Goal: Task Accomplishment & Management: Complete application form

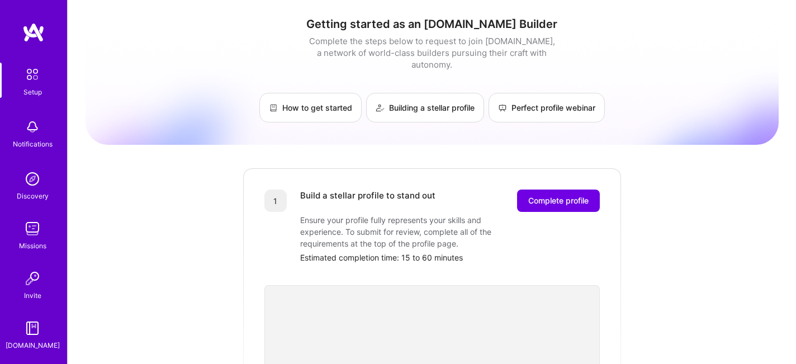
click at [34, 340] on div "[DOMAIN_NAME]" at bounding box center [33, 345] width 54 height 12
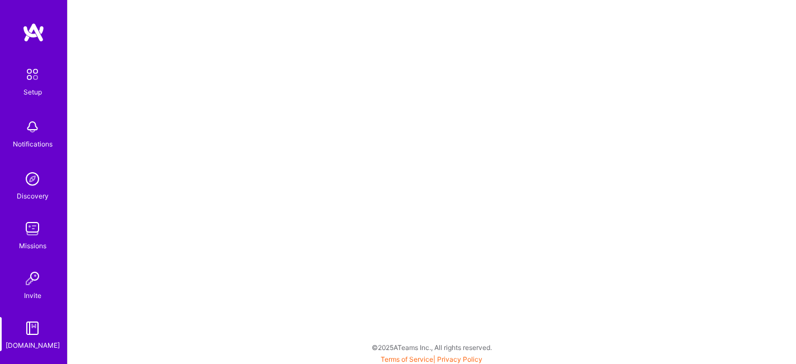
click at [31, 333] on img at bounding box center [32, 328] width 22 height 22
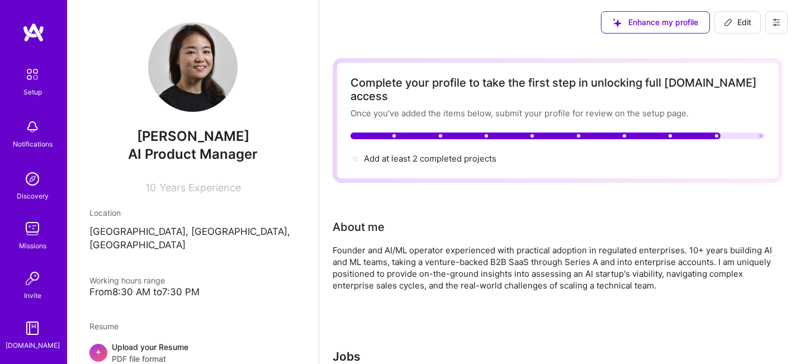
click at [773, 30] on button at bounding box center [776, 22] width 22 height 22
click at [761, 41] on button "Settings" at bounding box center [746, 48] width 84 height 29
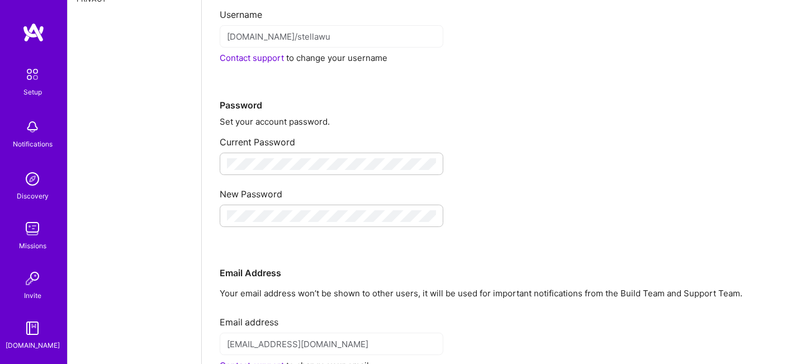
scroll to position [211, 0]
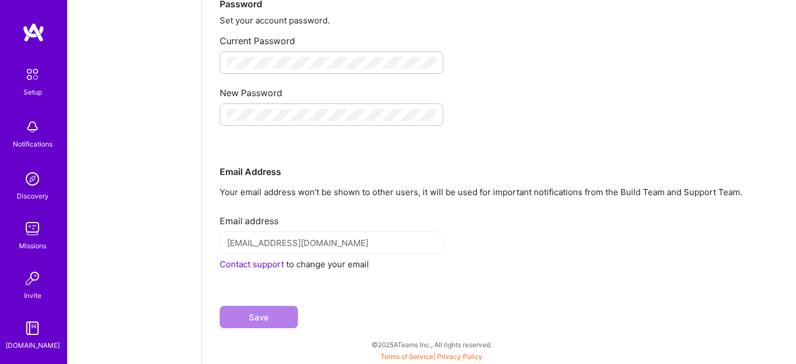
click at [334, 254] on div "Email address [EMAIL_ADDRESS][DOMAIN_NAME] Contact support to change your email" at bounding box center [499, 238] width 558 height 64
click at [321, 253] on div "[EMAIL_ADDRESS][DOMAIN_NAME]" at bounding box center [332, 242] width 224 height 22
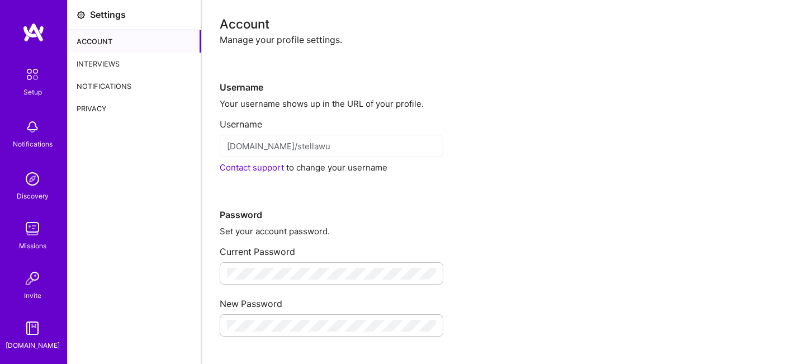
click at [40, 80] on img at bounding box center [32, 74] width 23 height 23
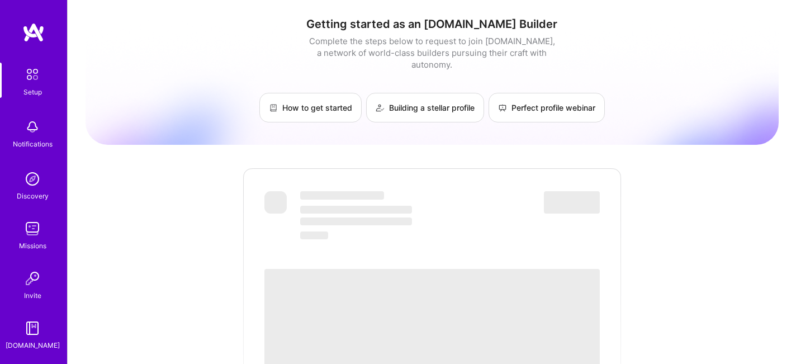
click at [32, 28] on img at bounding box center [33, 32] width 22 height 20
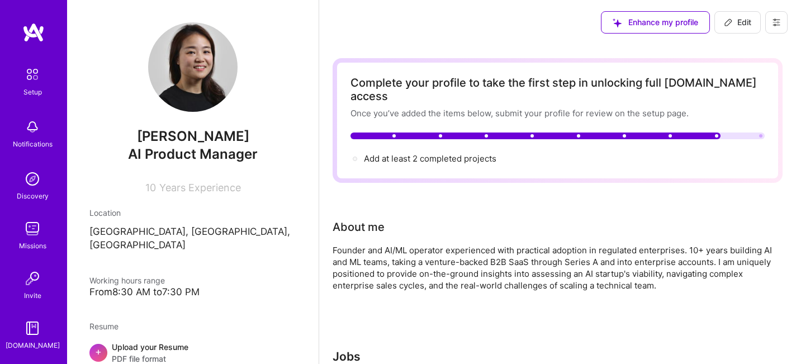
click at [45, 143] on div "Notifications" at bounding box center [33, 144] width 40 height 12
click at [41, 189] on img at bounding box center [32, 179] width 22 height 22
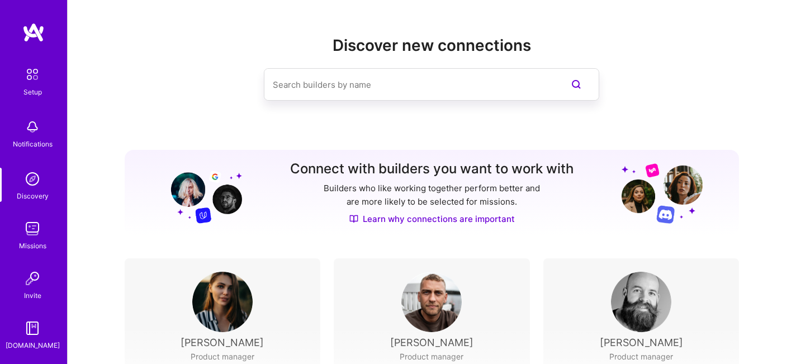
scroll to position [159, 0]
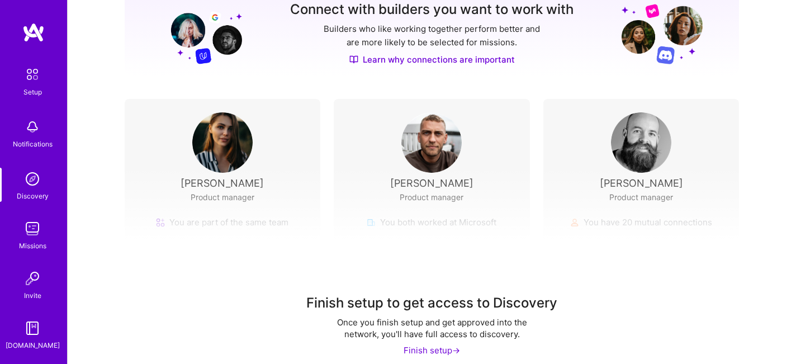
click at [37, 233] on img at bounding box center [32, 228] width 22 height 22
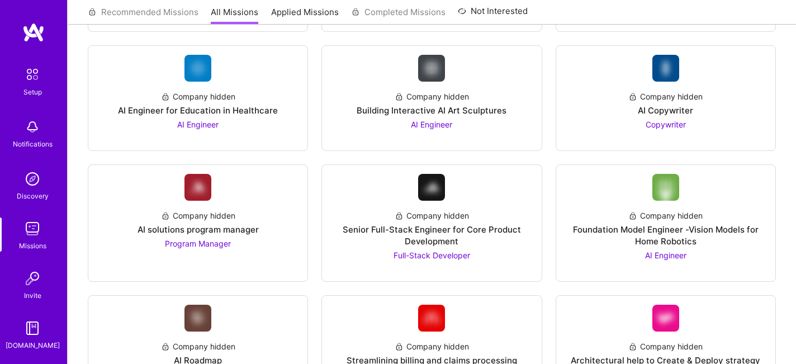
scroll to position [1014, 0]
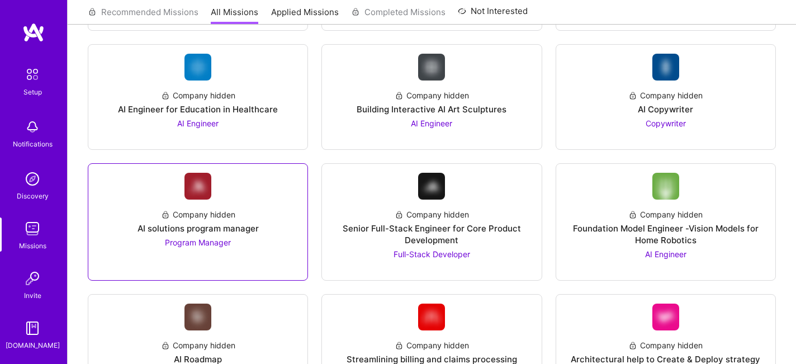
click at [266, 249] on link "Company hidden AI solutions program manager Program Manager" at bounding box center [197, 222] width 201 height 98
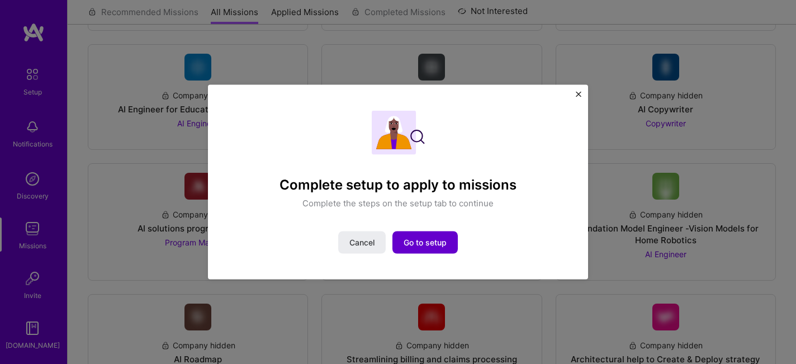
click at [426, 250] on button "Go to setup" at bounding box center [424, 242] width 65 height 22
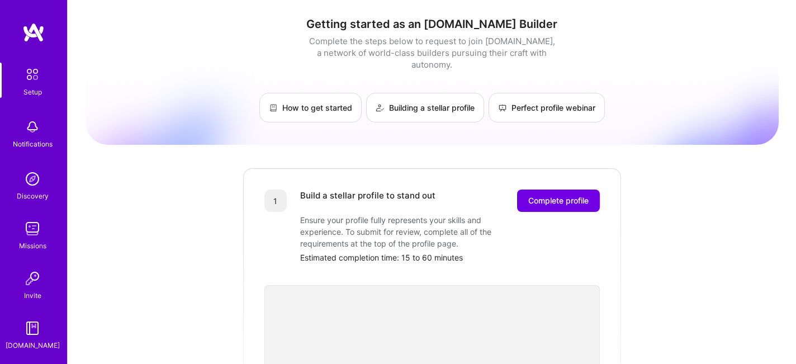
scroll to position [485, 0]
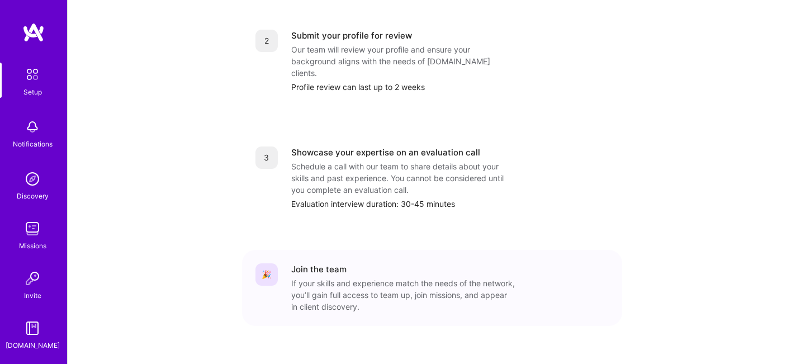
click at [316, 277] on div "If your skills and experience match the needs of the network, you’ll gain full …" at bounding box center [403, 294] width 224 height 35
click at [312, 160] on div "Schedule a call with our team to share details about your skills and past exper…" at bounding box center [403, 177] width 224 height 35
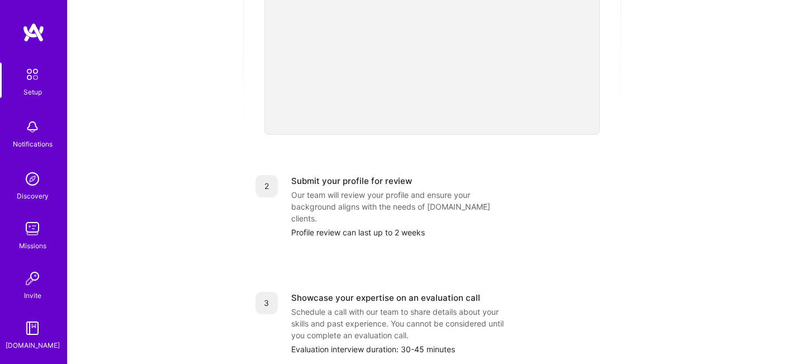
scroll to position [136, 0]
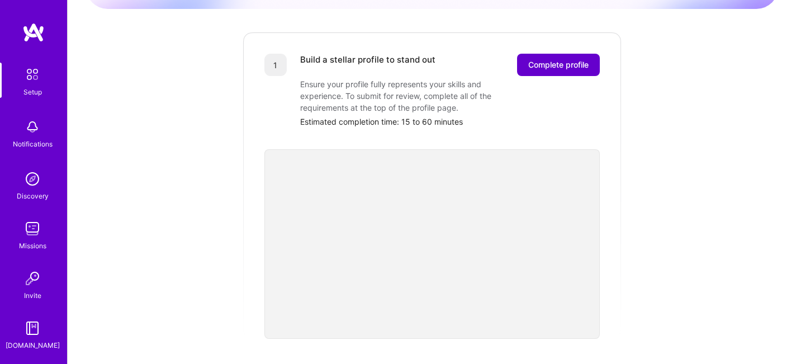
click at [557, 59] on span "Complete profile" at bounding box center [558, 64] width 60 height 11
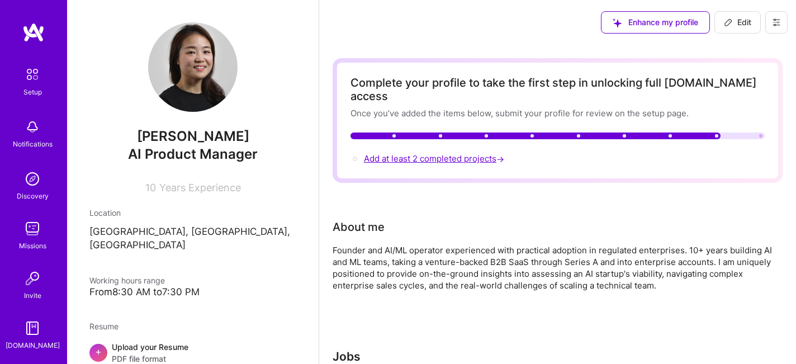
click at [411, 153] on span "Add at least 2 completed projects →" at bounding box center [435, 158] width 143 height 11
select select "US"
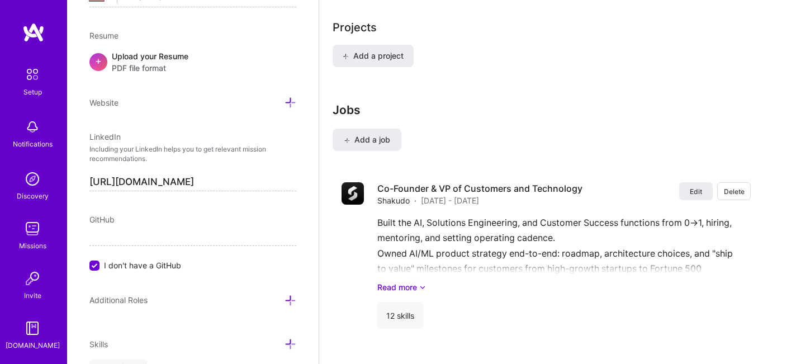
scroll to position [820, 0]
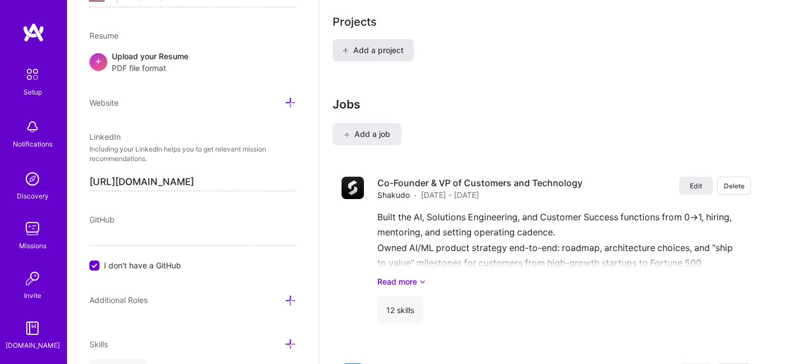
click at [372, 45] on span "Add a project" at bounding box center [373, 50] width 61 height 11
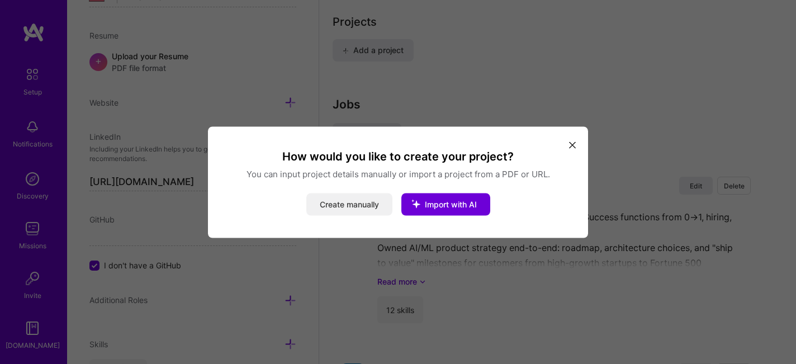
click at [339, 208] on button "Create manually" at bounding box center [349, 204] width 86 height 22
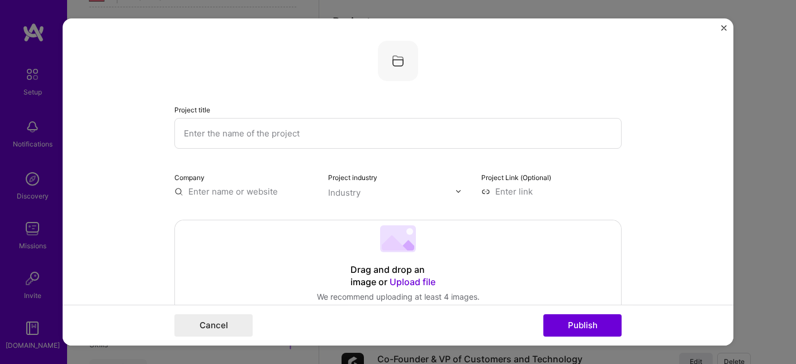
click at [267, 132] on input "text" at bounding box center [397, 133] width 447 height 31
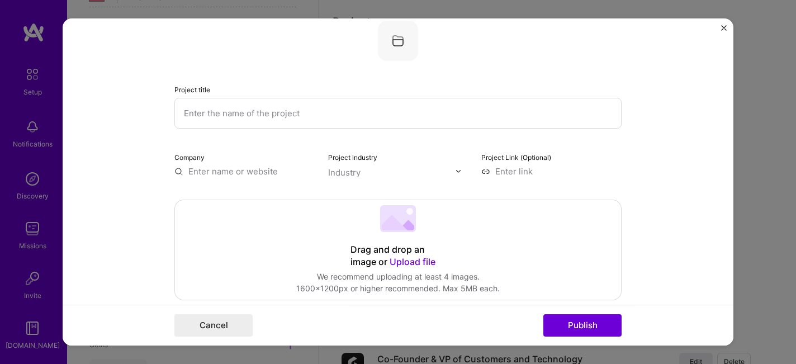
scroll to position [16, 0]
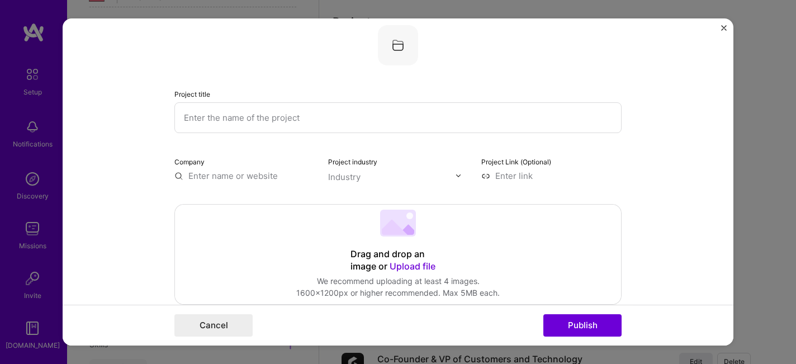
click at [215, 175] on input "text" at bounding box center [244, 176] width 140 height 12
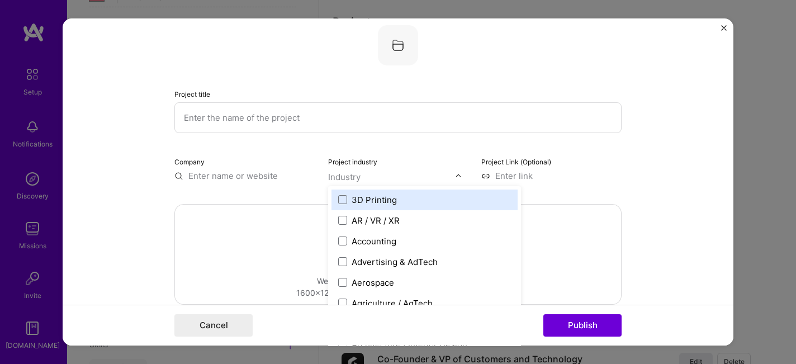
click at [368, 180] on input "text" at bounding box center [391, 177] width 127 height 12
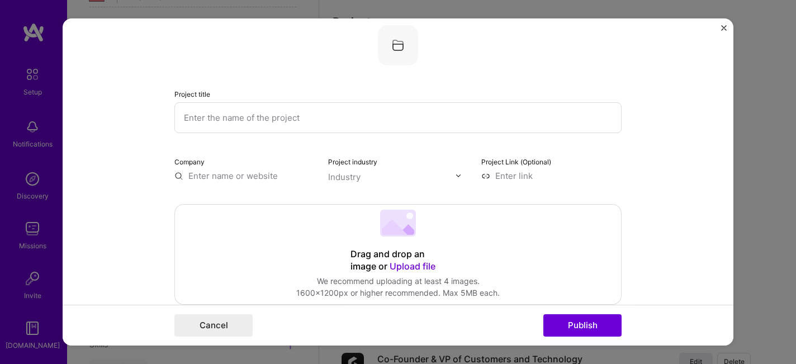
click at [264, 115] on input "text" at bounding box center [397, 117] width 447 height 31
paste input "Automated Financial Document AI copilot"
click at [326, 117] on input "Automated Financial Document AI copilot" at bounding box center [397, 117] width 447 height 31
type input "Automated Financial Document AI copilot"
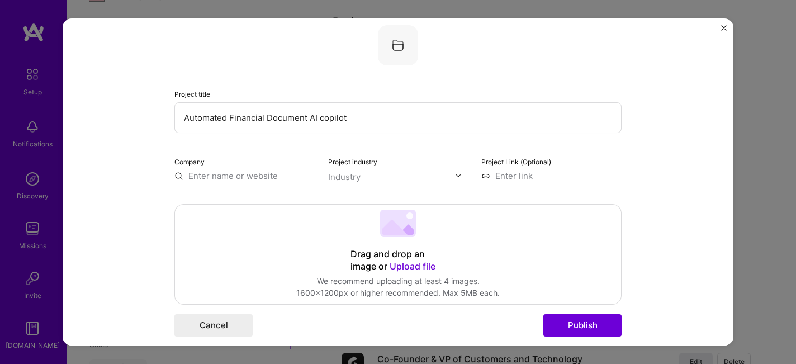
click at [353, 173] on div "Industry" at bounding box center [344, 177] width 32 height 12
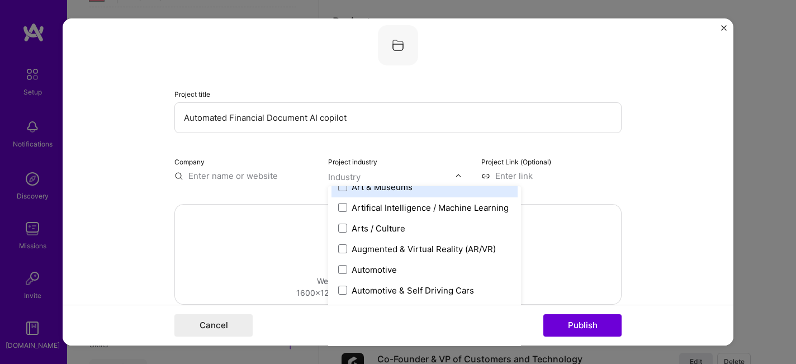
scroll to position [182, 0]
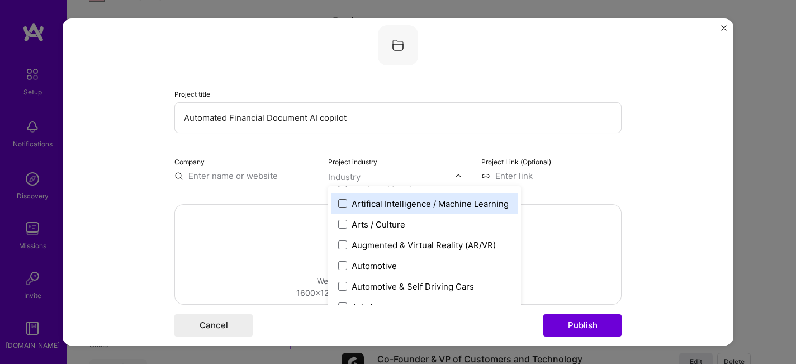
click at [338, 203] on span at bounding box center [342, 203] width 9 height 9
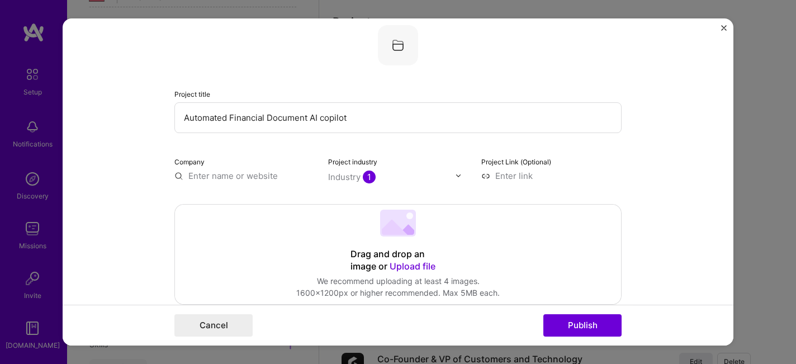
click at [496, 136] on div "Project title Automated Financial Document AI copilot Company Project industry …" at bounding box center [397, 103] width 447 height 156
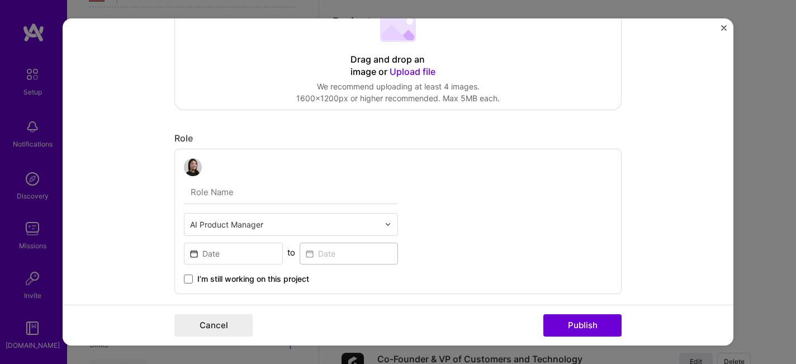
scroll to position [211, 0]
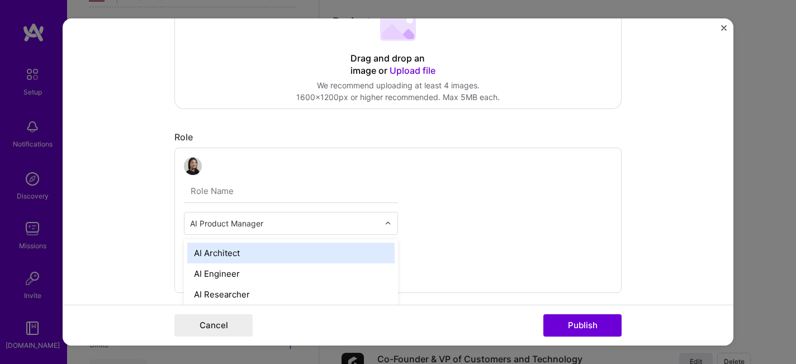
click at [246, 220] on input "text" at bounding box center [284, 223] width 189 height 12
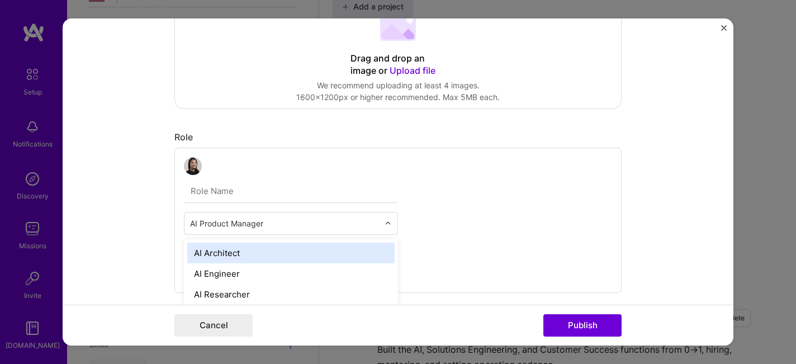
scroll to position [867, 0]
click at [448, 201] on div "option AI Architect focused, 1 of 70. 69 results available. Use Up and Down to …" at bounding box center [397, 220] width 447 height 145
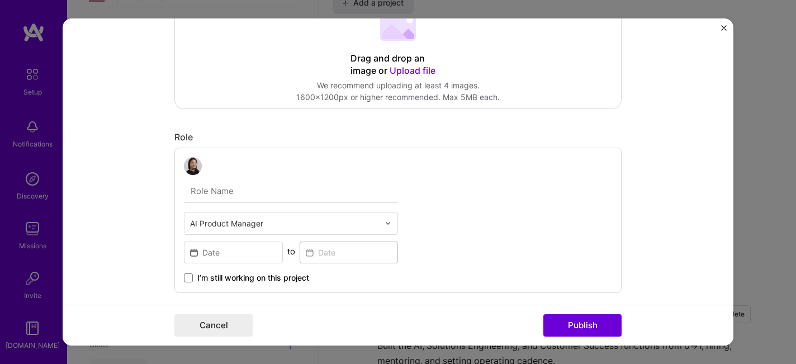
scroll to position [297, 0]
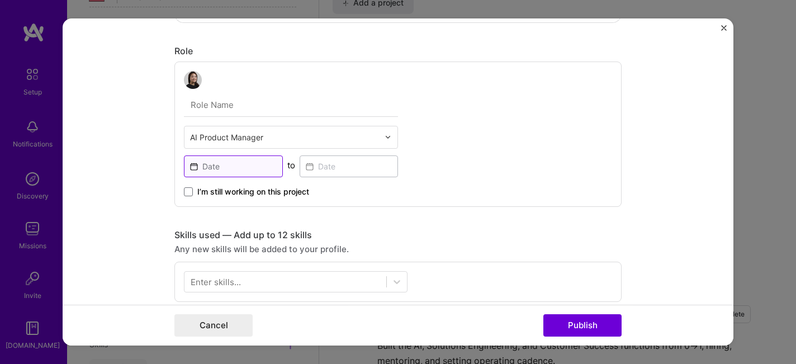
click at [232, 166] on input at bounding box center [233, 166] width 99 height 22
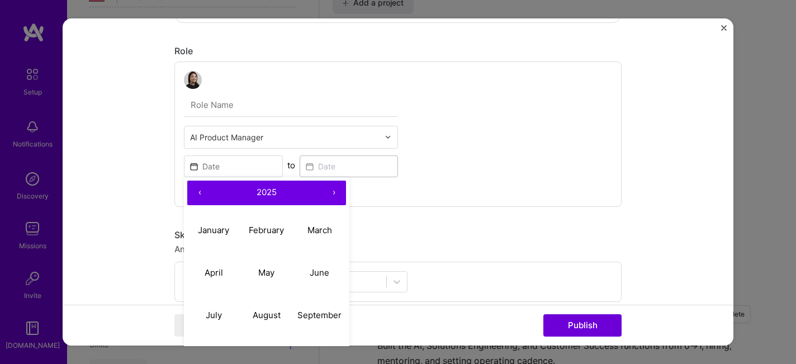
click at [200, 198] on button "‹" at bounding box center [199, 193] width 25 height 25
click at [333, 194] on button "›" at bounding box center [333, 193] width 25 height 25
click at [199, 201] on button "‹" at bounding box center [199, 193] width 25 height 25
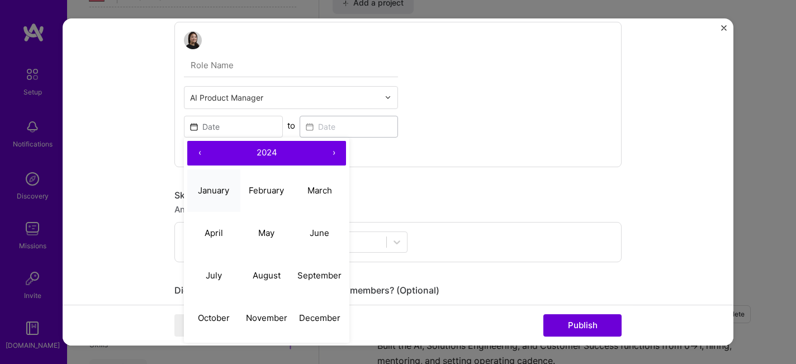
click at [210, 188] on abbr "January" at bounding box center [213, 190] width 31 height 11
type input "[DATE]"
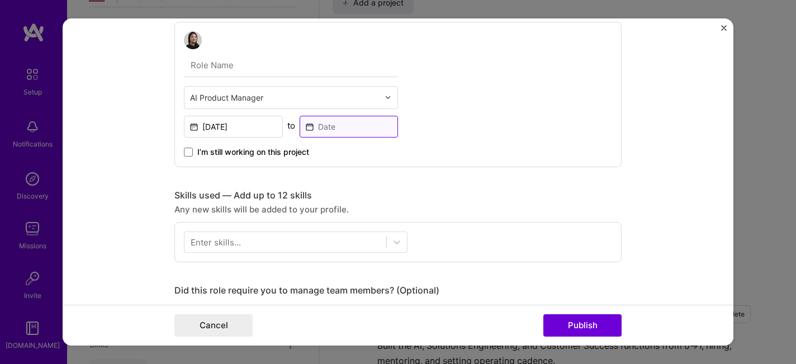
click at [352, 130] on input at bounding box center [349, 127] width 99 height 22
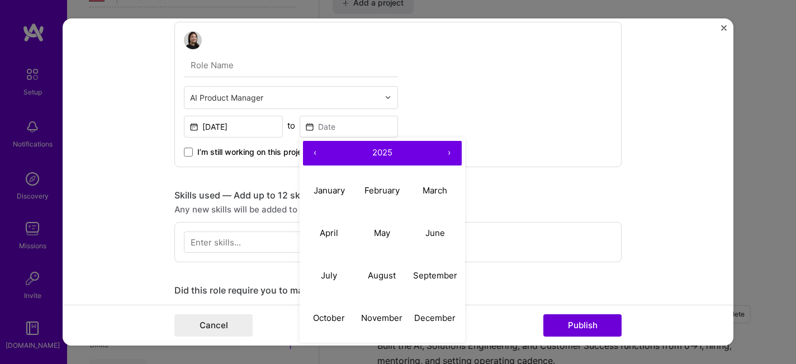
click at [315, 154] on button "‹" at bounding box center [315, 153] width 25 height 25
click at [436, 317] on abbr "December" at bounding box center [434, 317] width 41 height 11
type input "[DATE]"
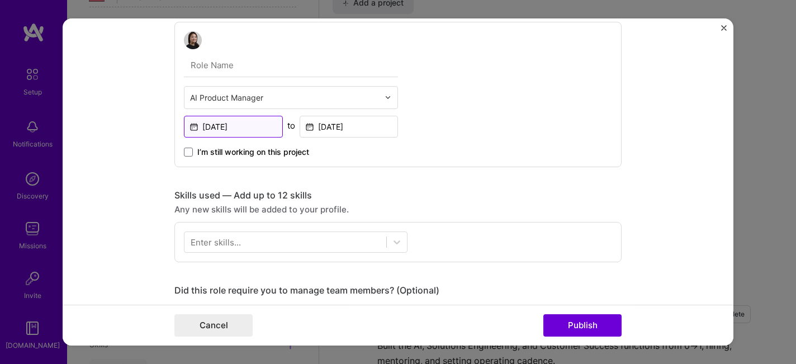
click at [245, 136] on input "[DATE]" at bounding box center [233, 127] width 99 height 22
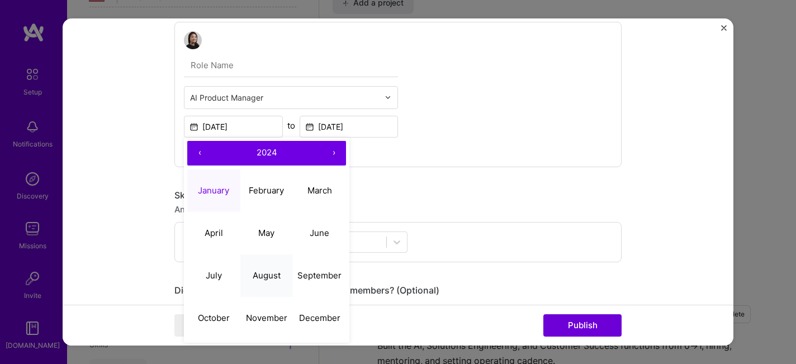
click at [256, 282] on button "August" at bounding box center [266, 275] width 53 height 42
type input "[DATE]"
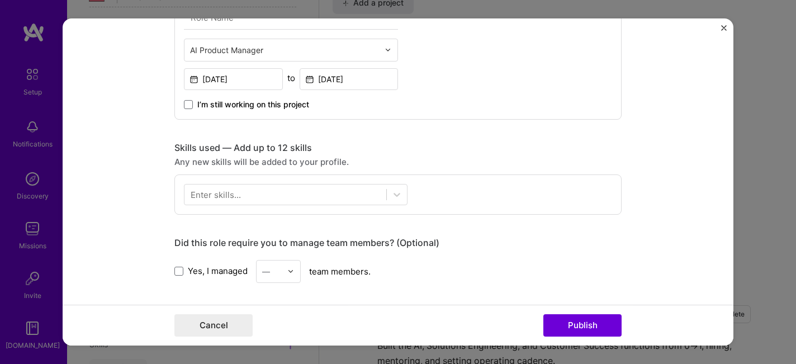
scroll to position [394, 0]
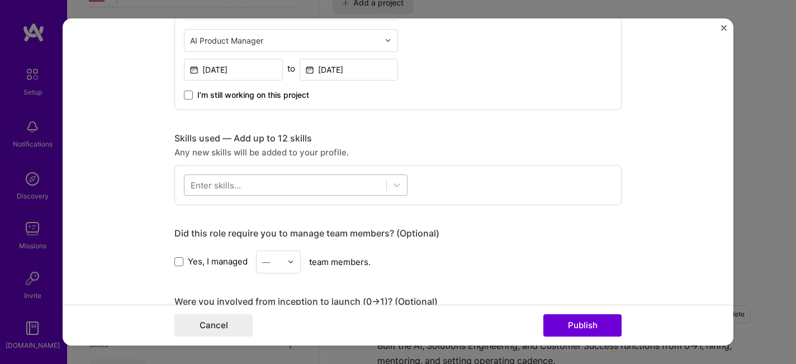
click at [259, 183] on div at bounding box center [285, 184] width 202 height 18
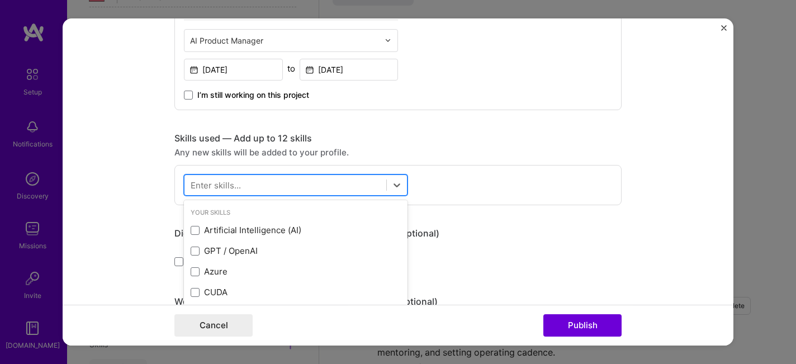
scroll to position [876, 0]
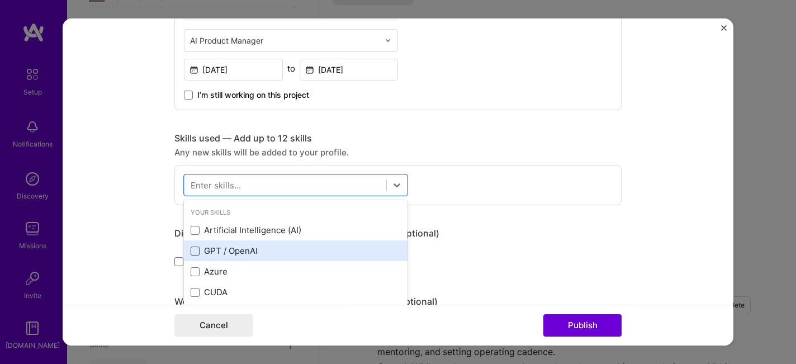
click at [196, 235] on span at bounding box center [195, 230] width 9 height 9
click at [0, 0] on input "checkbox" at bounding box center [0, 0] width 0 height 0
click at [195, 251] on span at bounding box center [195, 250] width 9 height 9
click at [0, 0] on input "checkbox" at bounding box center [0, 0] width 0 height 0
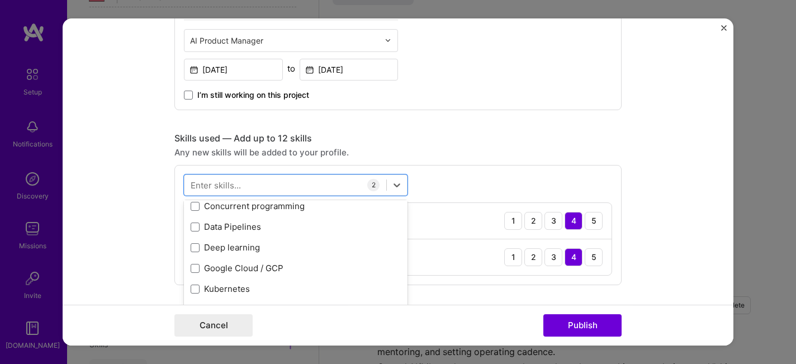
scroll to position [111, 0]
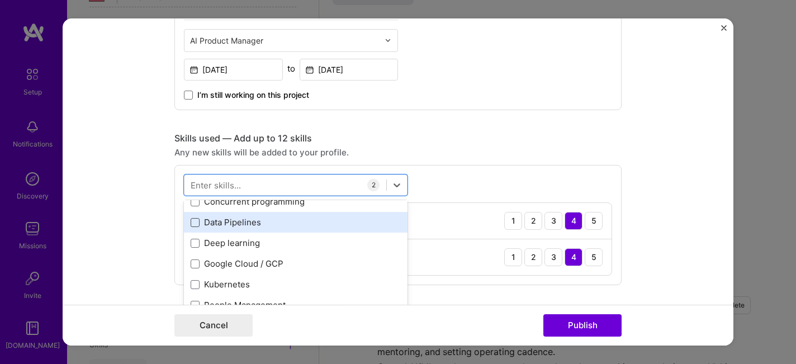
click at [196, 223] on span at bounding box center [195, 222] width 9 height 9
click at [0, 0] on input "checkbox" at bounding box center [0, 0] width 0 height 0
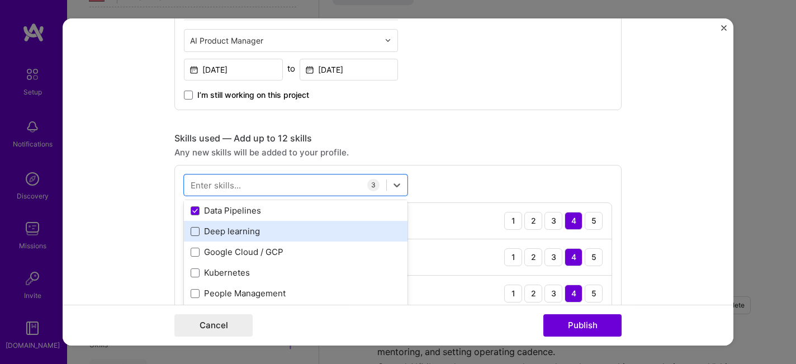
scroll to position [132, 0]
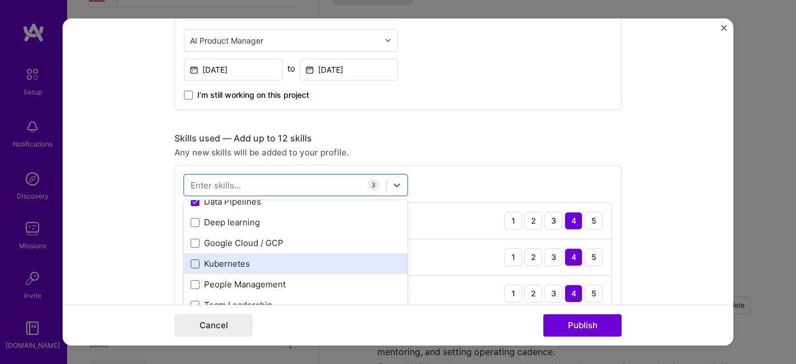
click at [196, 261] on span at bounding box center [195, 263] width 9 height 9
click at [0, 0] on input "checkbox" at bounding box center [0, 0] width 0 height 0
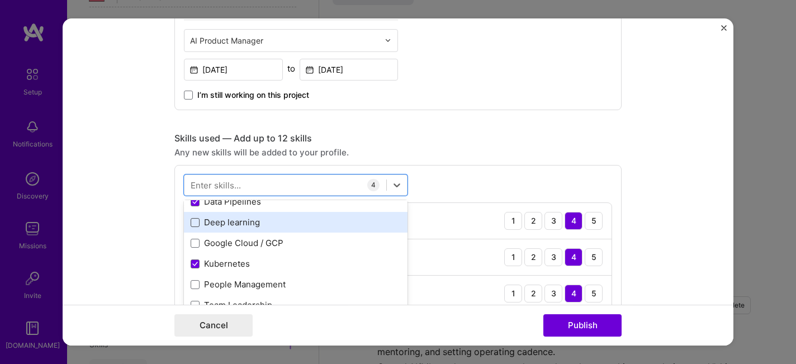
click at [194, 219] on span at bounding box center [195, 222] width 9 height 9
click at [0, 0] on input "checkbox" at bounding box center [0, 0] width 0 height 0
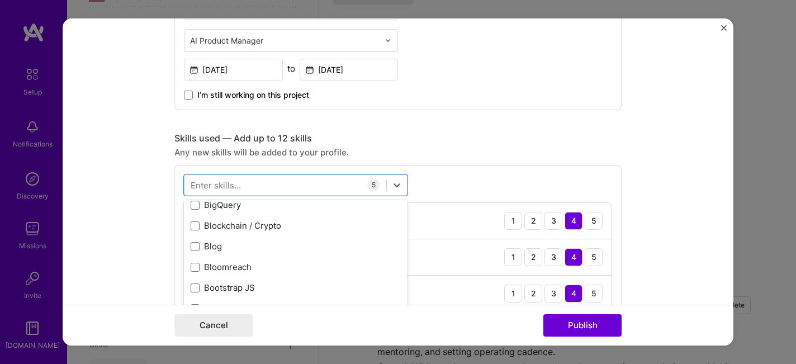
scroll to position [1691, 0]
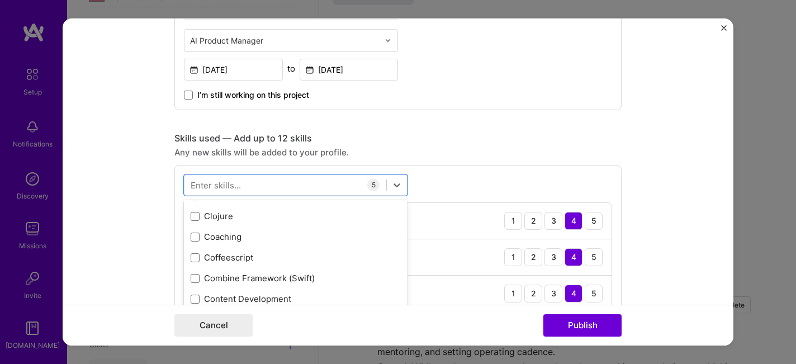
click at [149, 273] on form "Project title Automated Financial Document AI copilot Company Project industry …" at bounding box center [398, 181] width 671 height 327
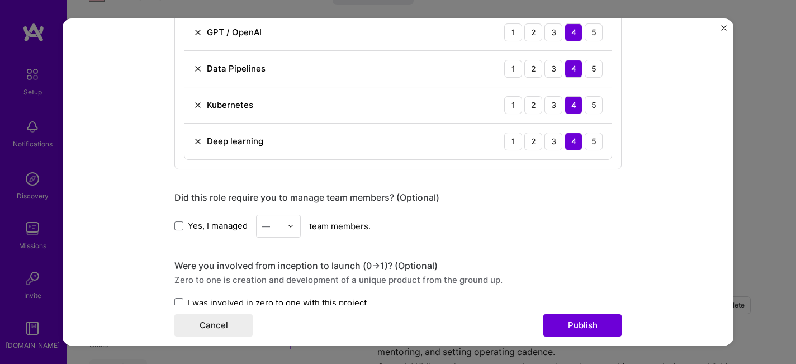
scroll to position [622, 0]
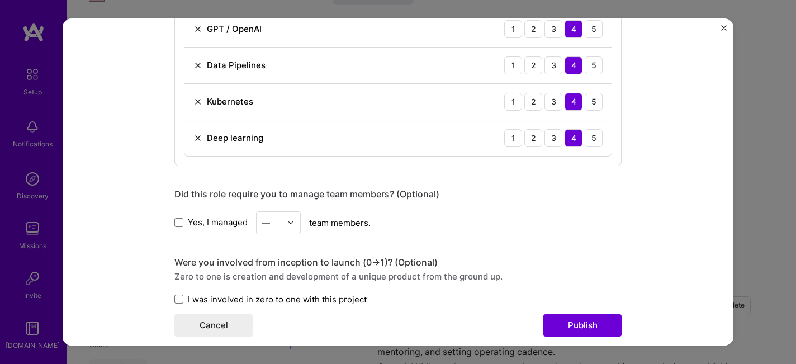
click at [289, 220] on img at bounding box center [290, 222] width 7 height 7
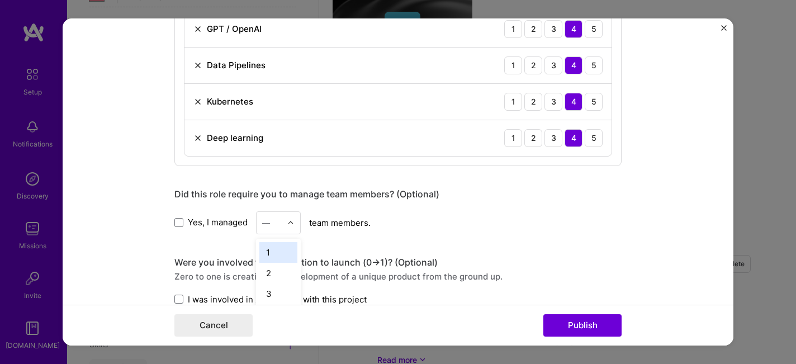
scroll to position [923, 0]
click at [373, 223] on div "Yes, I managed option 1 focused, 1 of 25. 25 results available. Use Up and Down…" at bounding box center [397, 222] width 447 height 23
click at [283, 223] on div "—" at bounding box center [272, 223] width 31 height 22
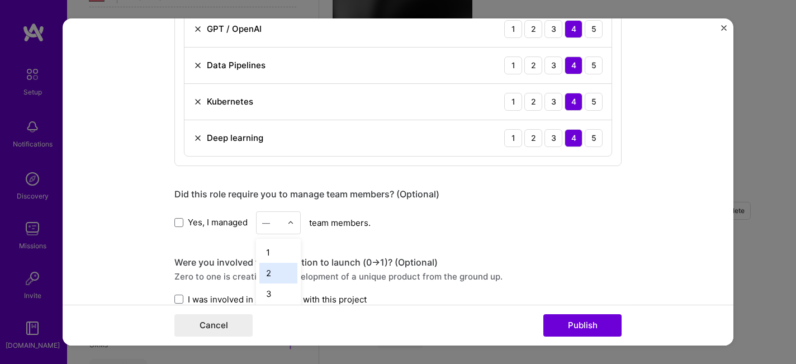
click at [192, 222] on span "Yes, I managed" at bounding box center [218, 222] width 60 height 12
click at [0, 0] on input "Yes, I managed" at bounding box center [0, 0] width 0 height 0
click at [288, 215] on div at bounding box center [293, 223] width 13 height 22
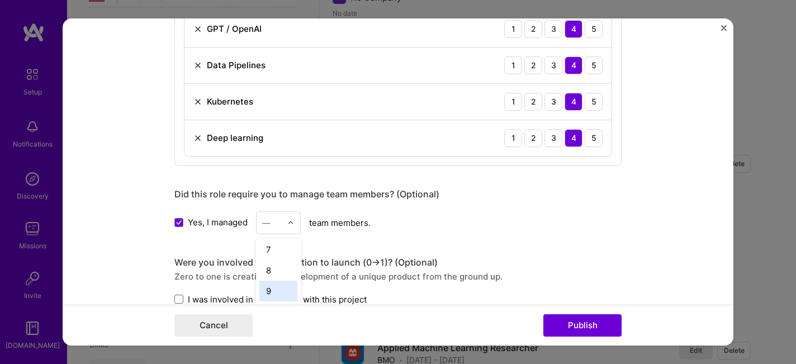
scroll to position [179, 0]
click at [283, 300] on div "12" at bounding box center [278, 300] width 38 height 21
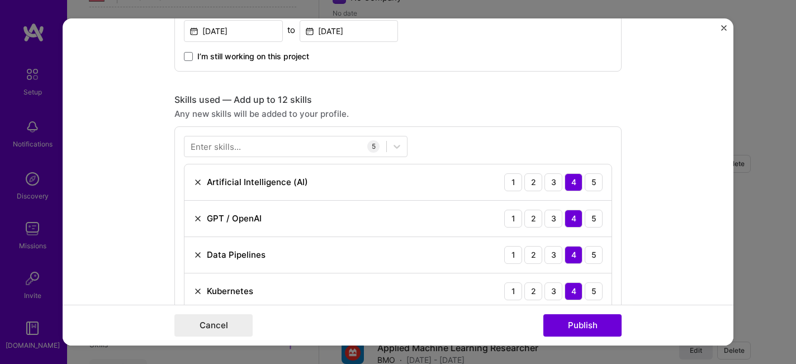
scroll to position [636, 0]
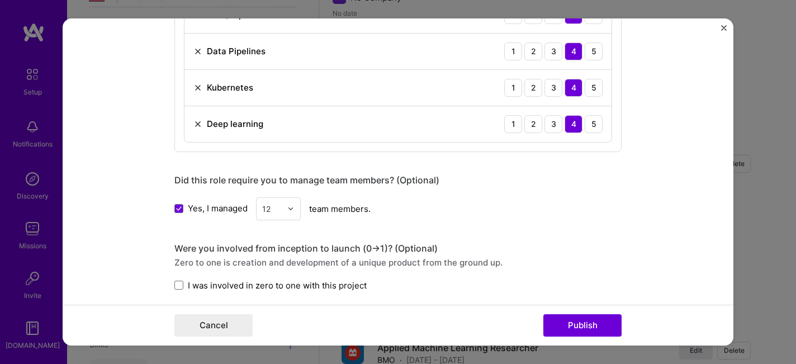
click at [287, 208] on div "12" at bounding box center [272, 209] width 31 height 22
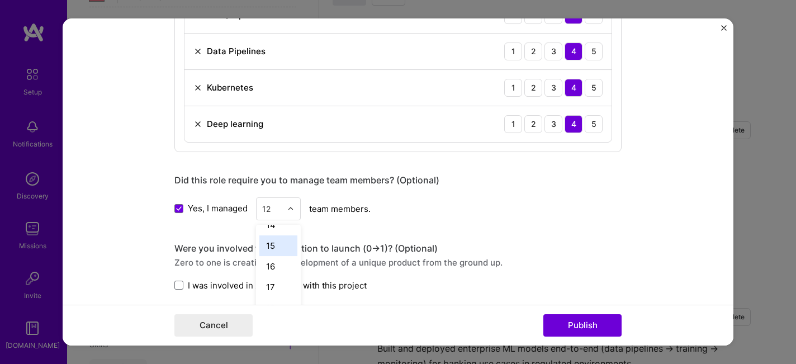
scroll to position [217, 0]
click at [383, 233] on div "Project title Automated Financial Document AI copilot Company Project industry …" at bounding box center [397, 44] width 447 height 1278
click at [201, 285] on span "I was involved in zero to one with this project" at bounding box center [277, 285] width 179 height 12
click at [0, 0] on input "I was involved in zero to one with this project" at bounding box center [0, 0] width 0 height 0
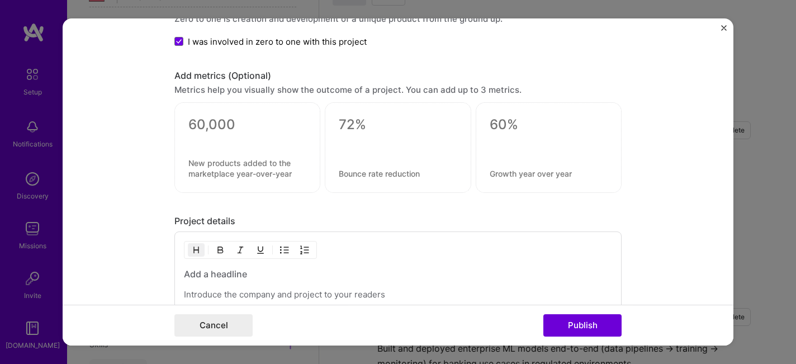
scroll to position [871, 0]
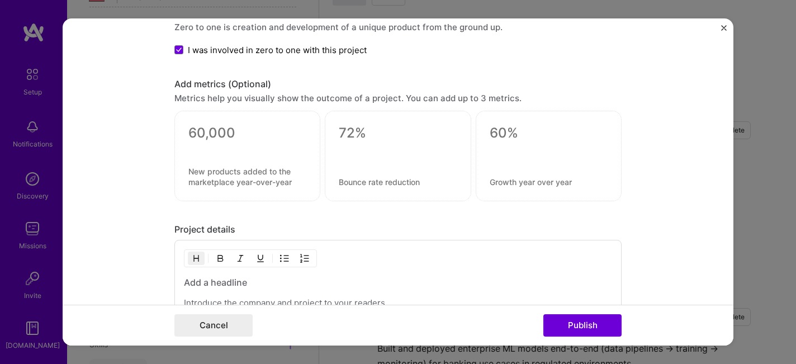
click at [231, 164] on div at bounding box center [247, 156] width 146 height 91
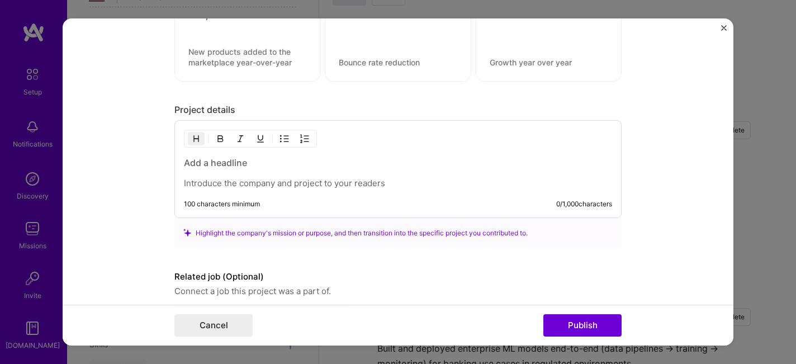
scroll to position [995, 0]
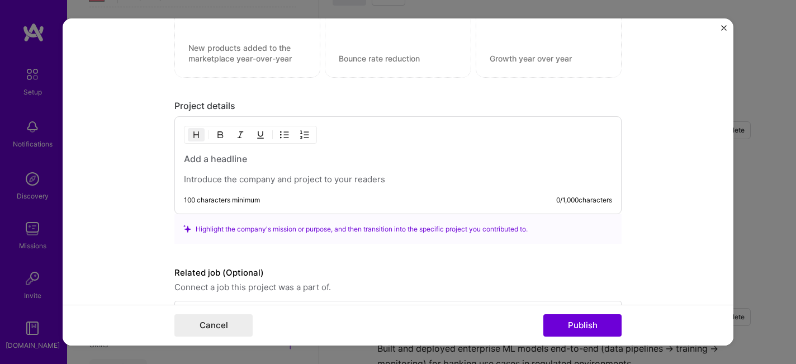
click at [258, 186] on div "100 characters minimum 0 / 1,000 characters" at bounding box center [397, 165] width 447 height 98
click at [258, 180] on p at bounding box center [398, 179] width 428 height 11
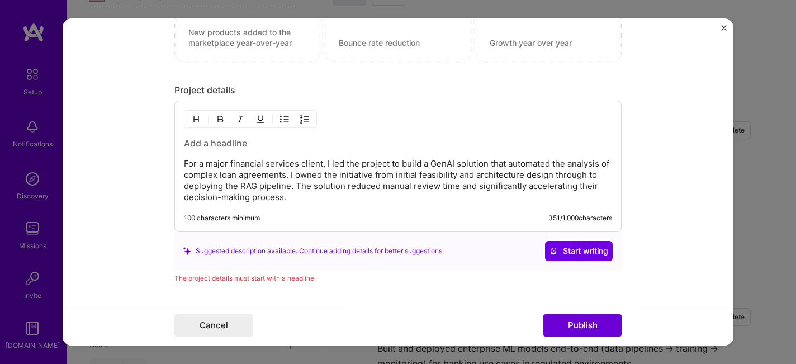
scroll to position [1090, 0]
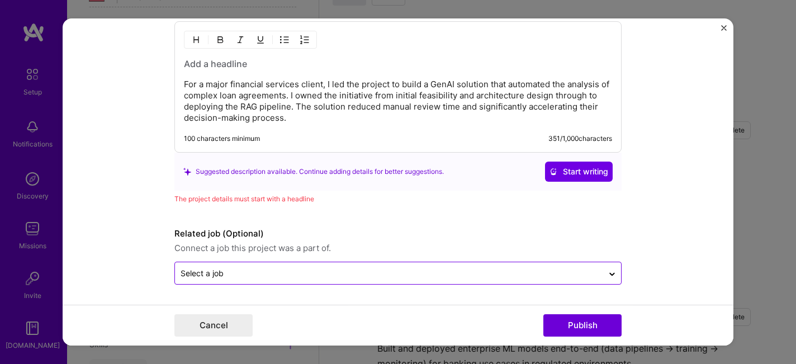
click at [262, 274] on input "text" at bounding box center [389, 273] width 417 height 12
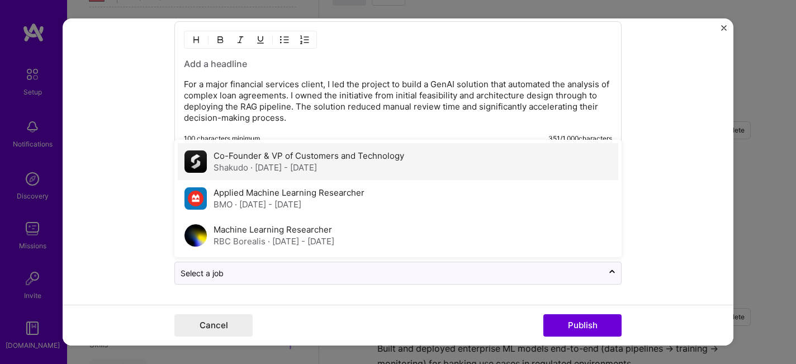
click at [254, 158] on label "Co-Founder & VP of Customers and Technology" at bounding box center [308, 155] width 191 height 11
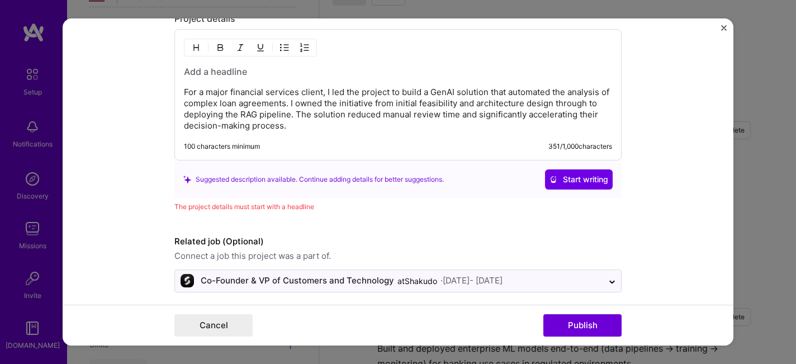
scroll to position [1081, 0]
click at [260, 208] on div "The project details must start with a headline" at bounding box center [397, 207] width 447 height 12
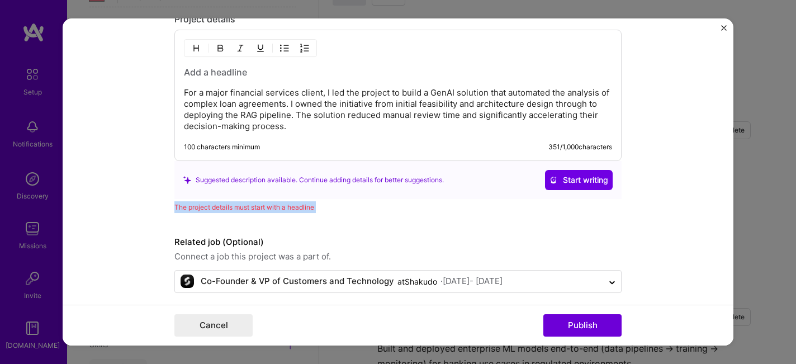
click at [260, 208] on div "The project details must start with a headline" at bounding box center [397, 207] width 447 height 12
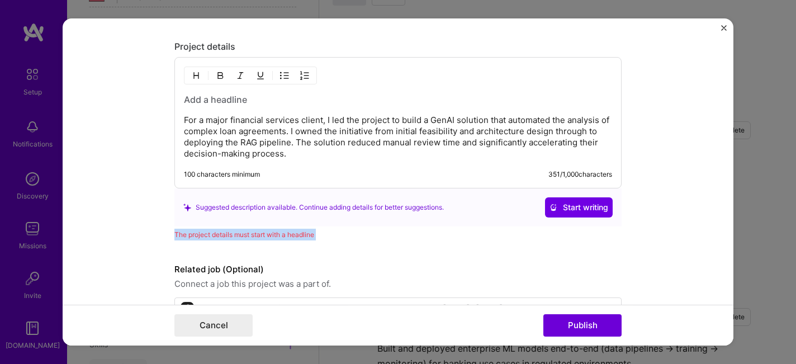
scroll to position [1053, 0]
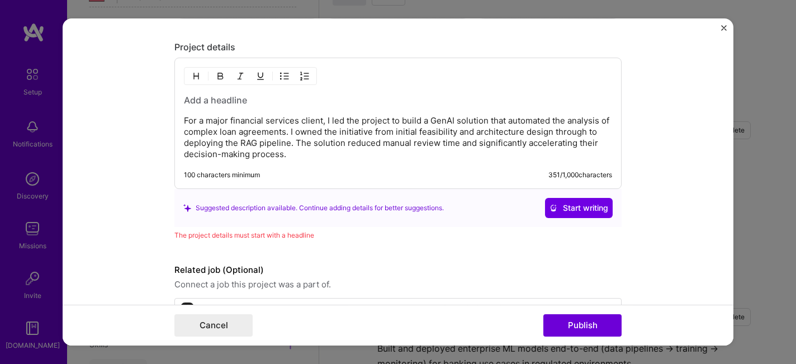
click at [215, 102] on h3 at bounding box center [398, 100] width 428 height 12
click at [186, 121] on p "For a major financial services client, I led the project to build a GenAI solut…" at bounding box center [398, 137] width 428 height 45
click at [210, 100] on h3 at bounding box center [398, 100] width 428 height 12
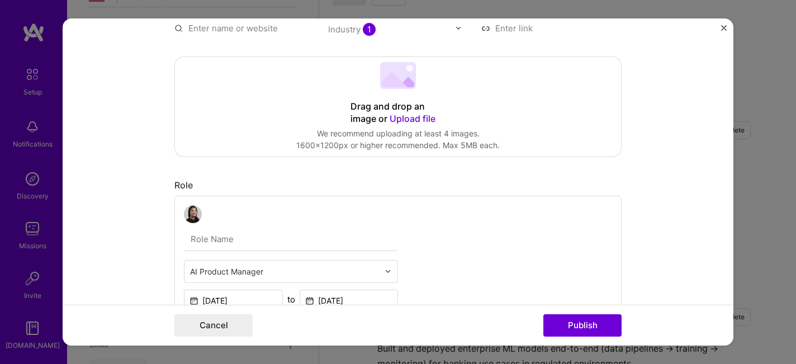
scroll to position [0, 0]
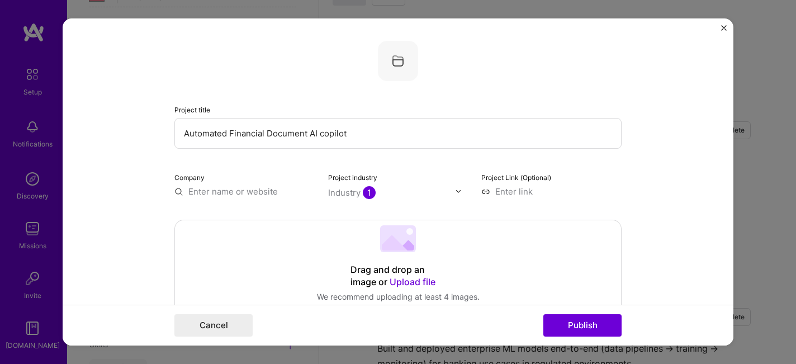
click at [207, 136] on input "Automated Financial Document AI copilot" at bounding box center [397, 133] width 447 height 31
click at [286, 135] on input "Automated Financial Document AI copilot" at bounding box center [397, 133] width 447 height 31
drag, startPoint x: 230, startPoint y: 131, endPoint x: 309, endPoint y: 131, distance: 78.8
click at [309, 131] on input "Automated Financial Document AI copilot" at bounding box center [397, 133] width 447 height 31
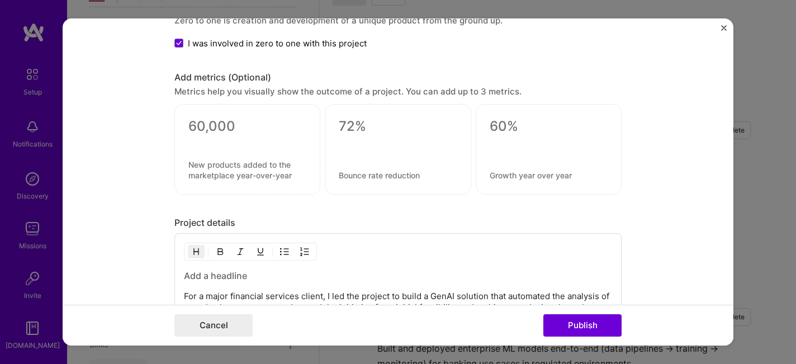
scroll to position [1090, 0]
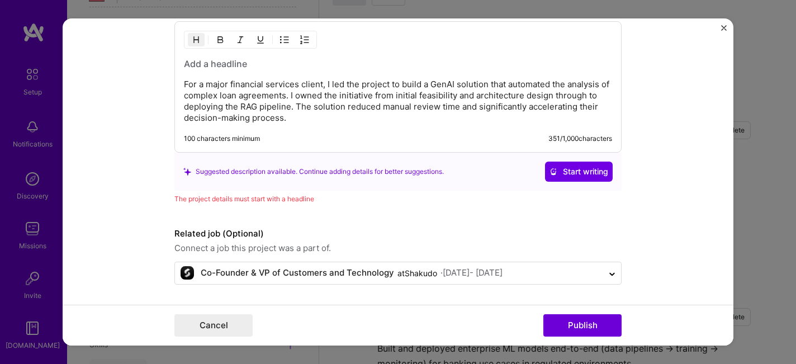
click at [196, 68] on h3 at bounding box center [398, 64] width 428 height 12
paste div
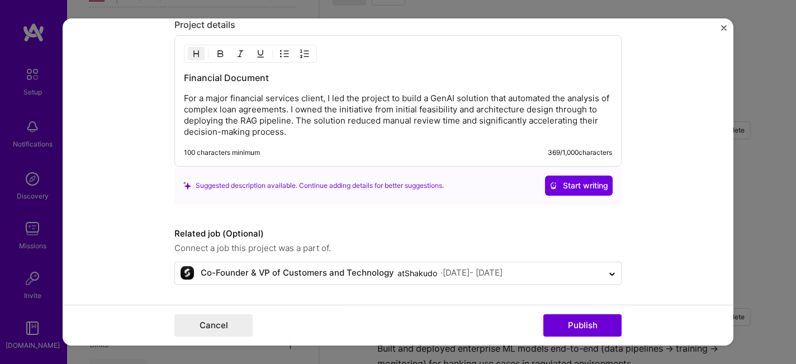
scroll to position [1076, 0]
click at [279, 78] on h3 "Financial Document" at bounding box center [398, 78] width 428 height 12
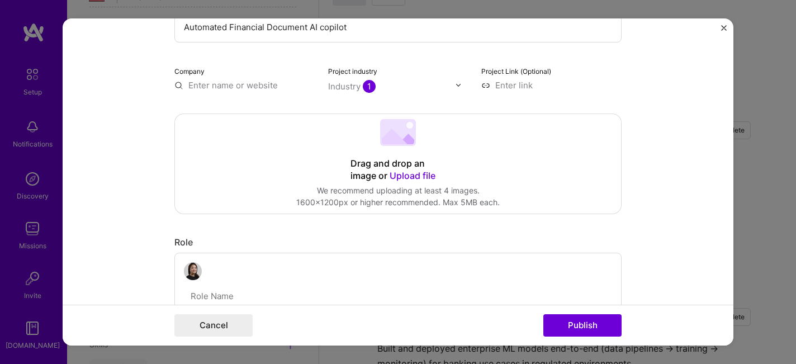
scroll to position [58, 0]
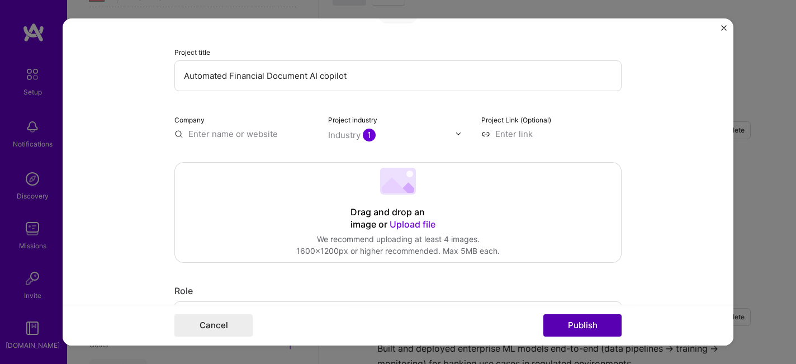
click at [576, 322] on button "Publish" at bounding box center [582, 325] width 78 height 22
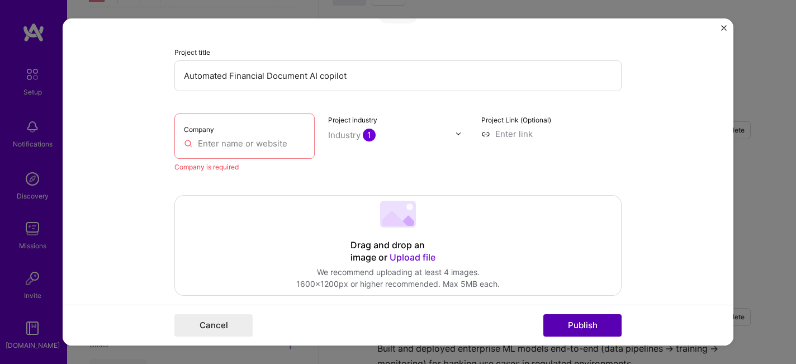
scroll to position [22, 0]
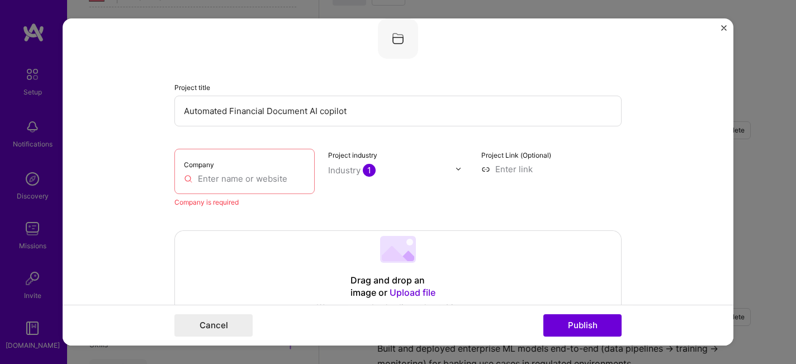
click at [279, 178] on input "text" at bounding box center [244, 179] width 121 height 12
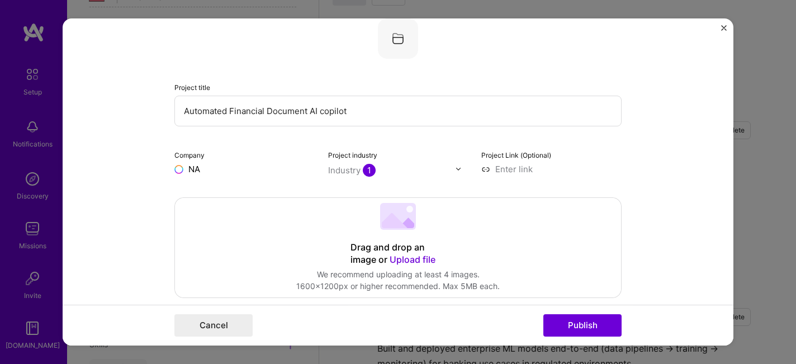
type input "N"
type input "C"
type input "F"
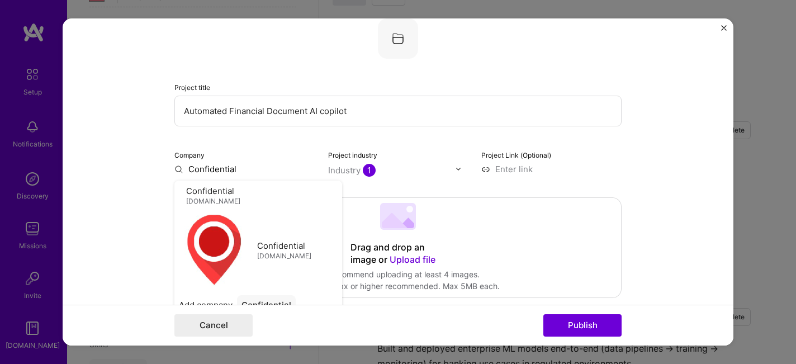
click at [137, 230] on form "Project title Automated Financial Document AI copilot Company Confidential Conf…" at bounding box center [398, 181] width 671 height 327
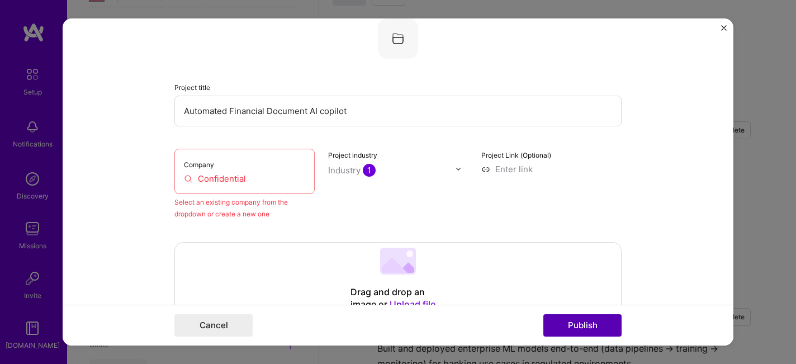
click at [586, 319] on button "Publish" at bounding box center [582, 325] width 78 height 22
click at [222, 178] on input "Confidential" at bounding box center [244, 179] width 121 height 12
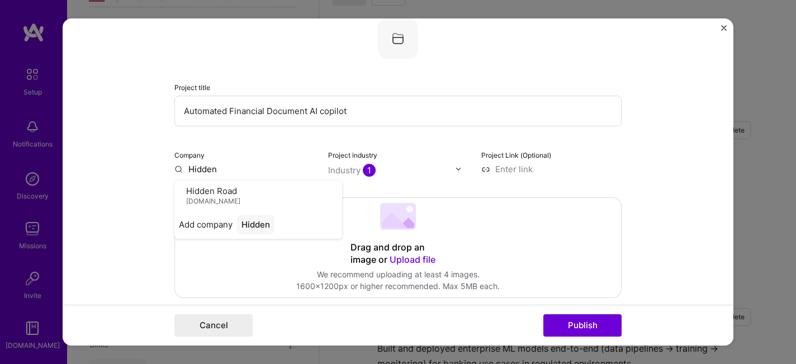
click at [199, 169] on input "Hidden" at bounding box center [244, 169] width 140 height 12
click at [149, 202] on form "Project title Automated Financial Document AI copilot Company NA Project indust…" at bounding box center [398, 181] width 671 height 327
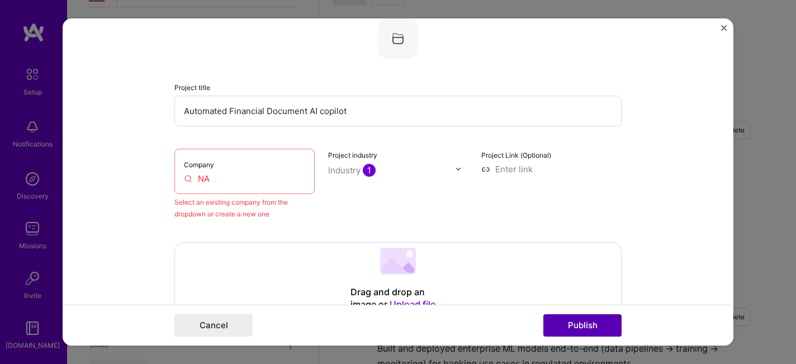
click at [593, 326] on button "Publish" at bounding box center [582, 325] width 78 height 22
click at [215, 184] on input "NA" at bounding box center [244, 179] width 121 height 12
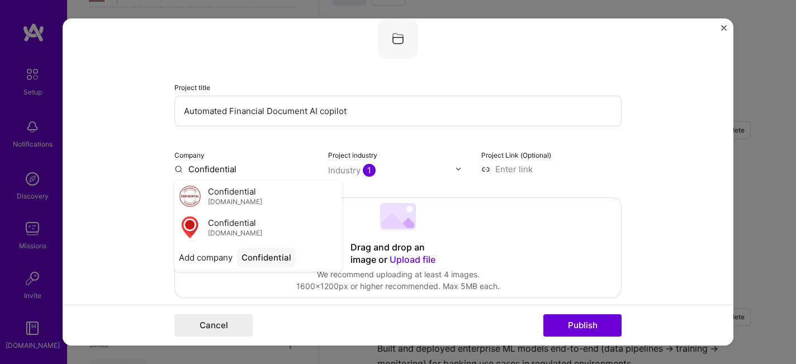
scroll to position [37, 0]
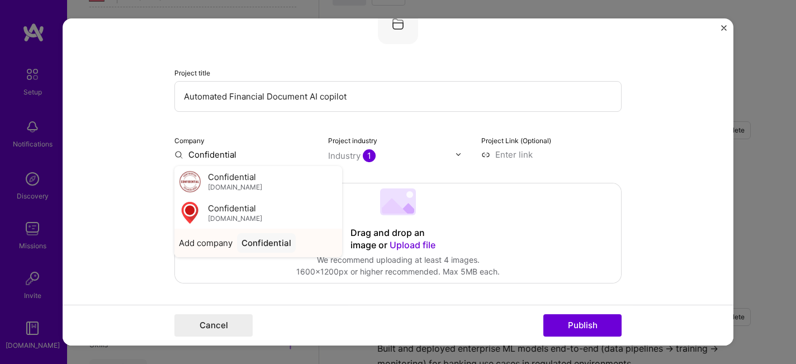
type input "Confidential"
click at [220, 246] on span "Add company" at bounding box center [206, 243] width 54 height 12
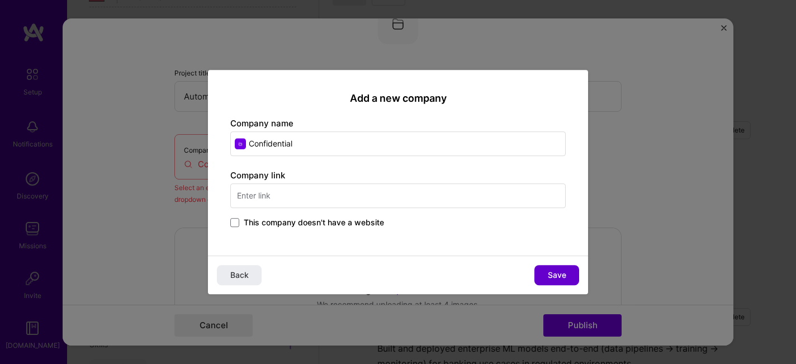
click at [562, 278] on span "Save" at bounding box center [557, 274] width 18 height 11
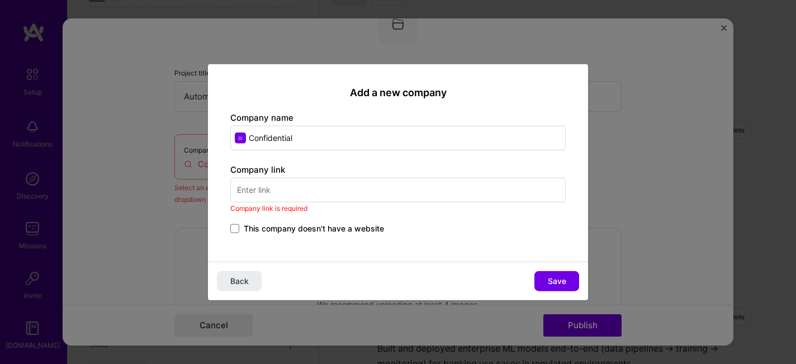
click at [320, 238] on div "Add a new company Company name Confidential Company link Company link is requir…" at bounding box center [398, 163] width 380 height 198
click at [320, 231] on span "This company doesn't have a website" at bounding box center [314, 228] width 140 height 11
click at [0, 0] on input "This company doesn't have a website" at bounding box center [0, 0] width 0 height 0
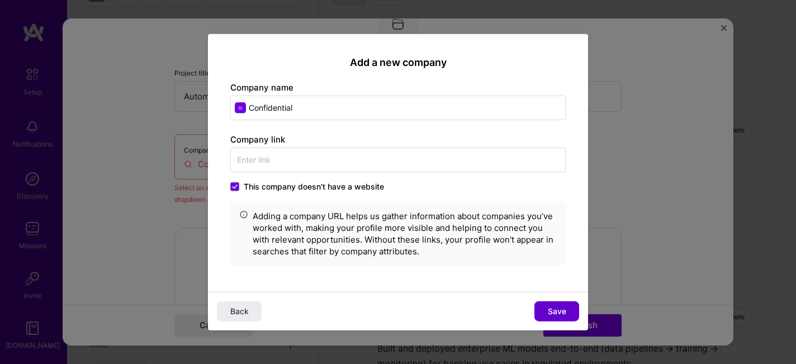
click at [554, 311] on span "Save" at bounding box center [557, 311] width 18 height 11
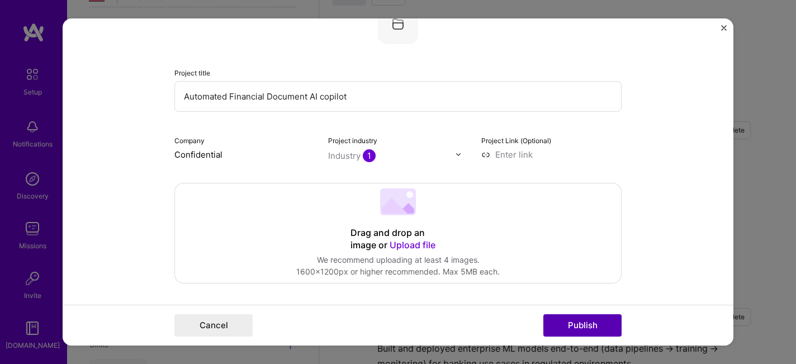
click at [587, 321] on button "Publish" at bounding box center [582, 325] width 78 height 22
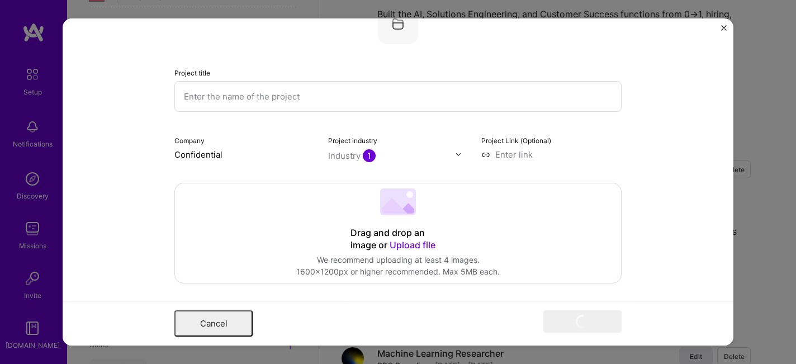
scroll to position [675, 0]
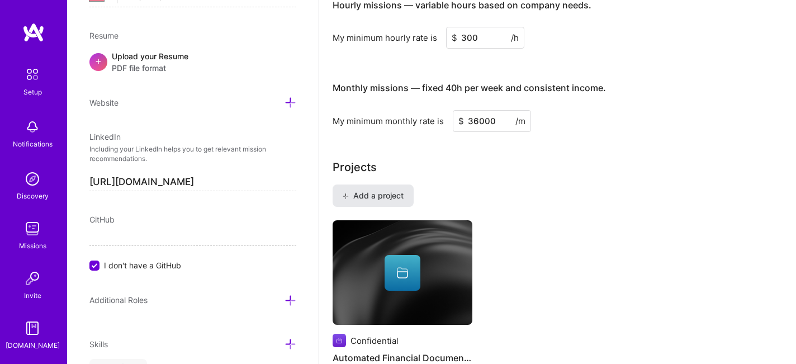
click at [378, 190] on span "Add a project" at bounding box center [373, 195] width 61 height 11
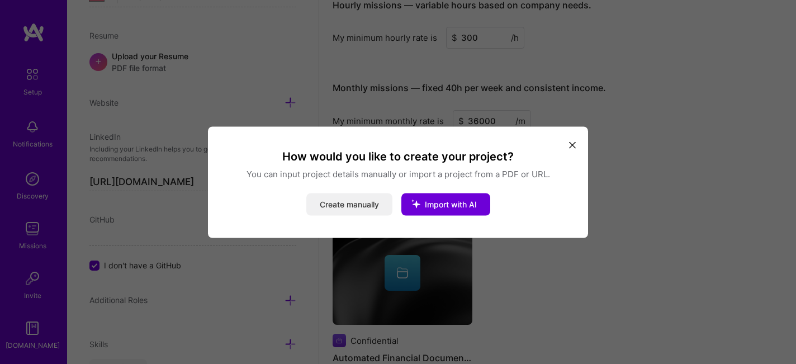
click at [362, 211] on button "Create manually" at bounding box center [349, 204] width 86 height 22
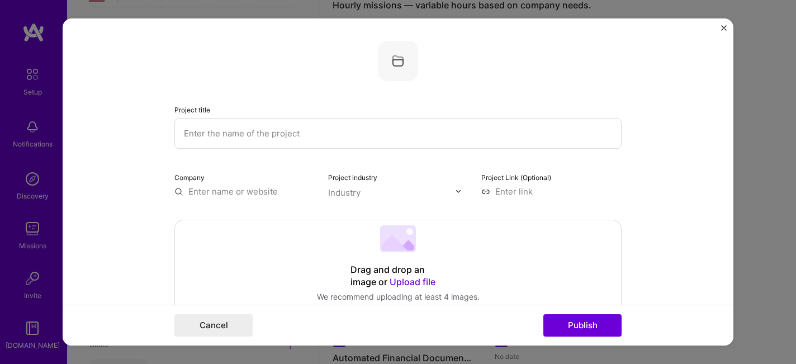
click at [256, 126] on input "text" at bounding box center [397, 133] width 447 height 31
paste input "Enterprise-Scale AI Knowledge Base"
click at [255, 136] on input "Enterprise-Scale AI Knowledge Base" at bounding box center [397, 133] width 447 height 31
type input "Enterprise-Scale AI Knowledge Base"
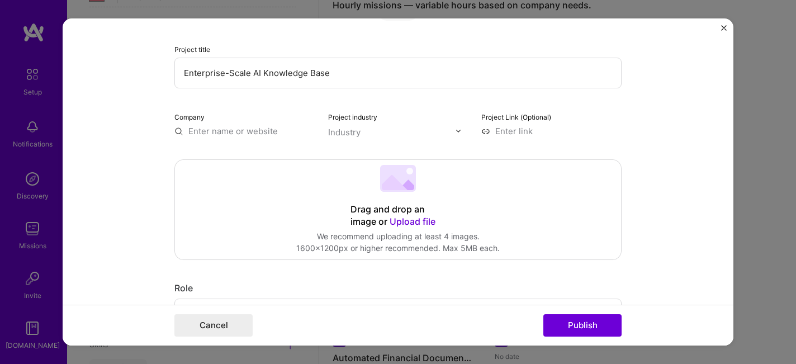
scroll to position [73, 0]
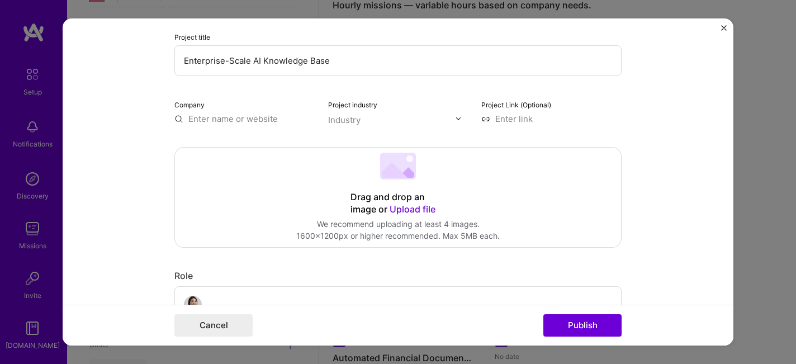
click at [244, 118] on input "text" at bounding box center [244, 119] width 140 height 12
type input "C"
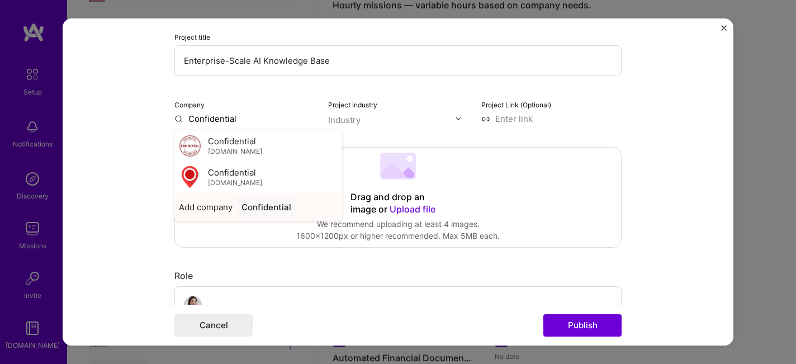
type input "Confidential"
click at [262, 210] on div "Confidential" at bounding box center [266, 207] width 59 height 20
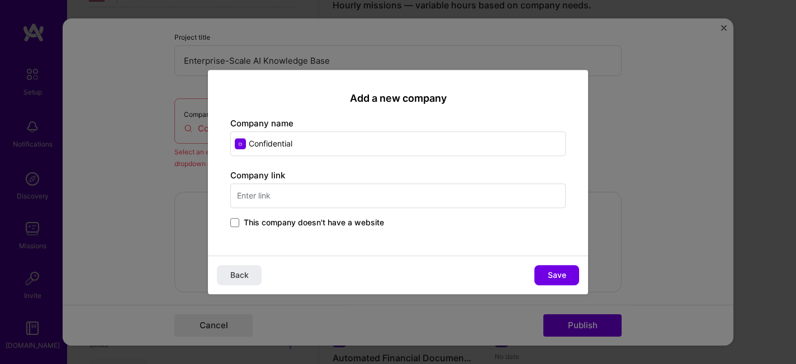
click at [257, 225] on span "This company doesn't have a website" at bounding box center [314, 222] width 140 height 11
click at [0, 0] on input "This company doesn't have a website" at bounding box center [0, 0] width 0 height 0
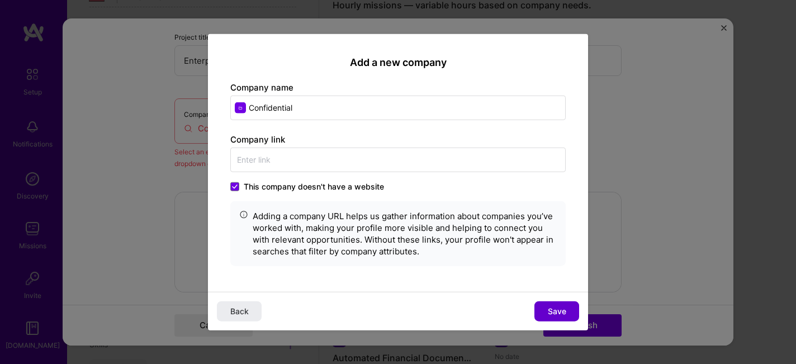
click at [562, 307] on span "Save" at bounding box center [557, 311] width 18 height 11
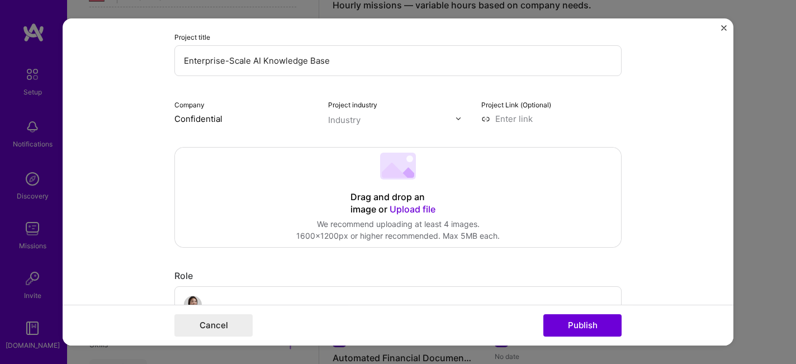
click at [458, 123] on div at bounding box center [461, 119] width 13 height 12
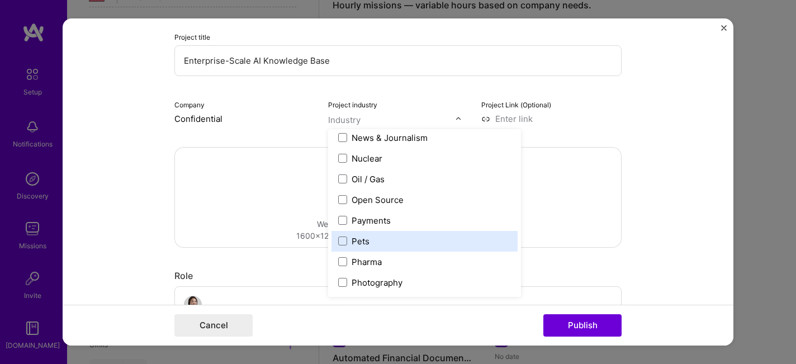
scroll to position [2003, 0]
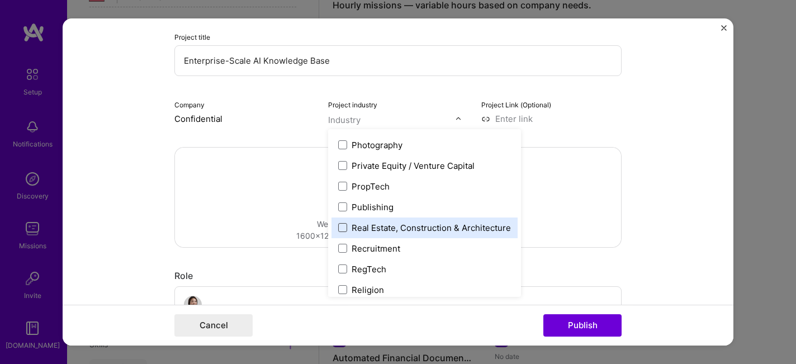
click at [344, 227] on span at bounding box center [342, 227] width 9 height 9
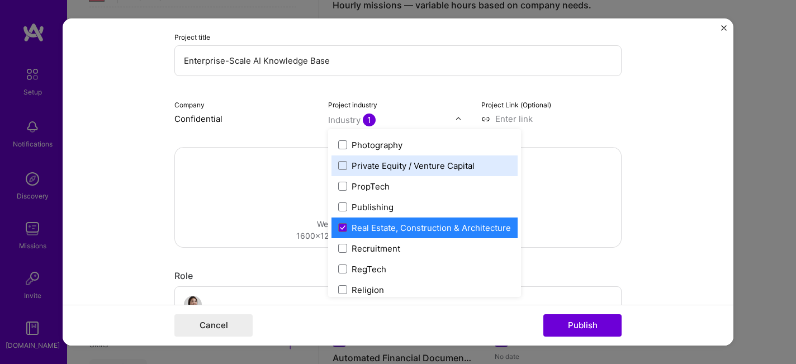
click at [605, 108] on div "Project Link (Optional)" at bounding box center [551, 111] width 140 height 26
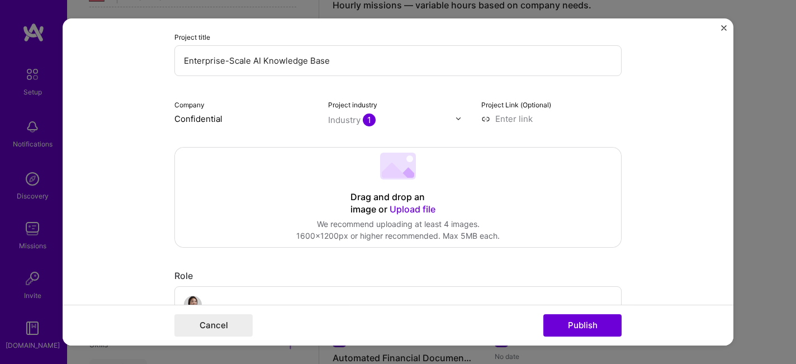
click at [519, 119] on input at bounding box center [551, 119] width 140 height 12
click at [429, 122] on input "text" at bounding box center [391, 120] width 127 height 12
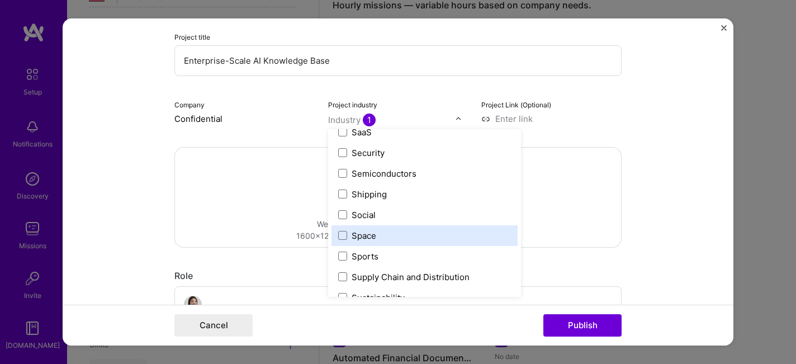
scroll to position [2320, 0]
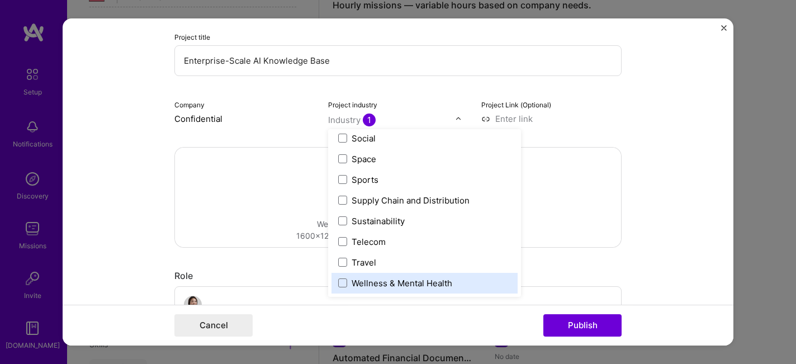
click at [347, 285] on label "Wellness & Mental Health" at bounding box center [424, 283] width 173 height 12
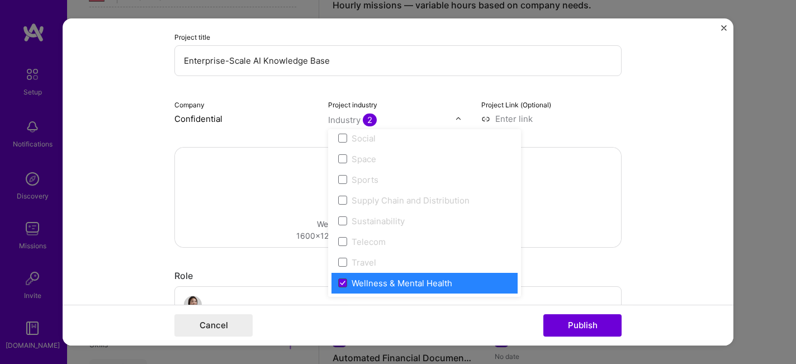
click at [341, 283] on icon at bounding box center [343, 283] width 6 height 4
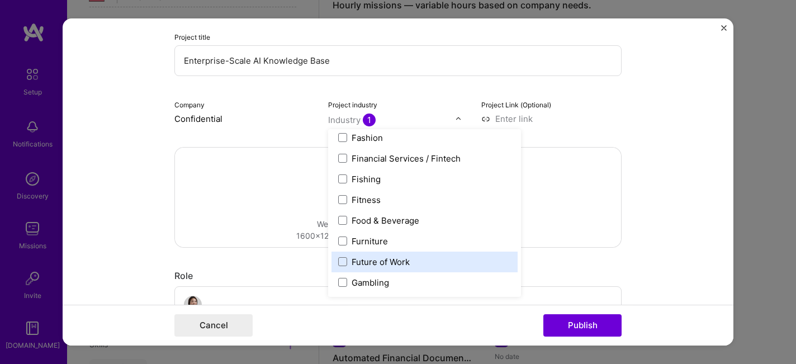
scroll to position [1162, 0]
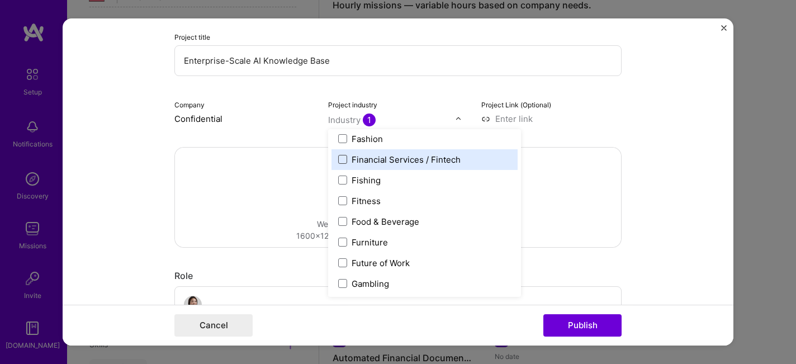
click at [341, 161] on span at bounding box center [342, 159] width 9 height 9
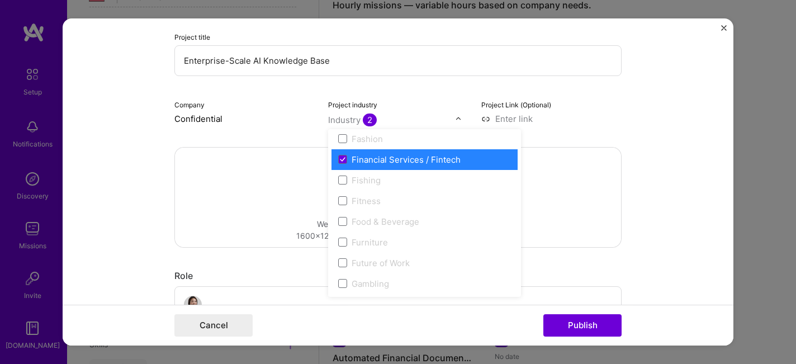
click at [604, 112] on div "Project Link (Optional)" at bounding box center [551, 111] width 140 height 26
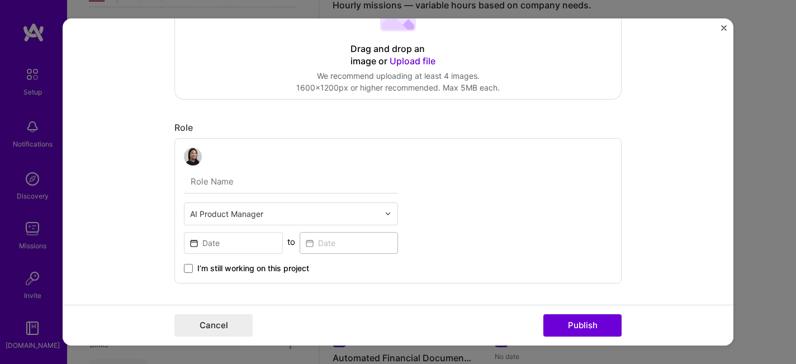
scroll to position [254, 0]
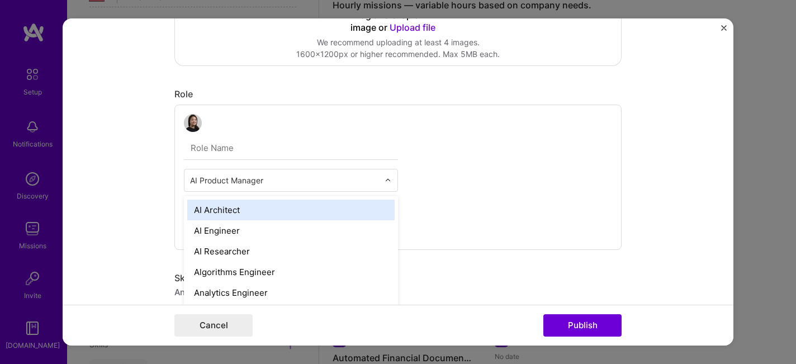
click at [301, 184] on input "text" at bounding box center [284, 180] width 189 height 12
click at [501, 158] on div "option AI Architect focused, 1 of 70. 69 results available. Use Up and Down to …" at bounding box center [397, 177] width 447 height 145
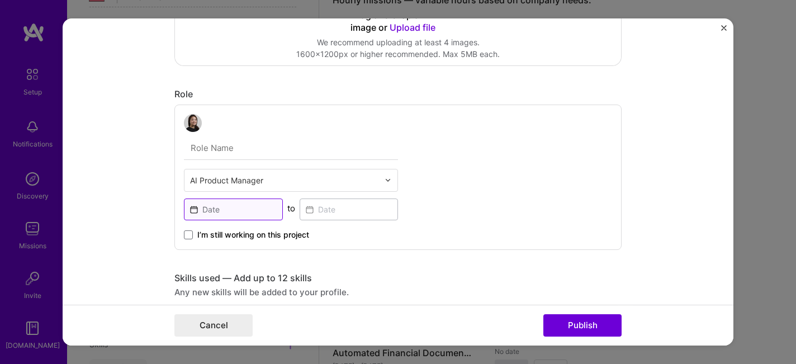
click at [255, 213] on input at bounding box center [233, 209] width 99 height 22
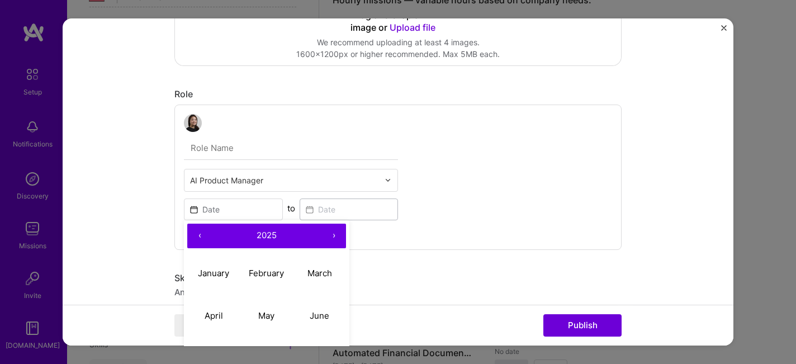
click at [196, 235] on button "‹" at bounding box center [199, 236] width 25 height 25
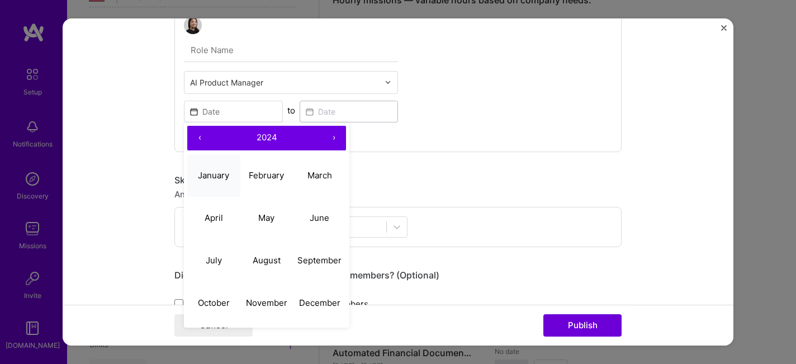
scroll to position [377, 0]
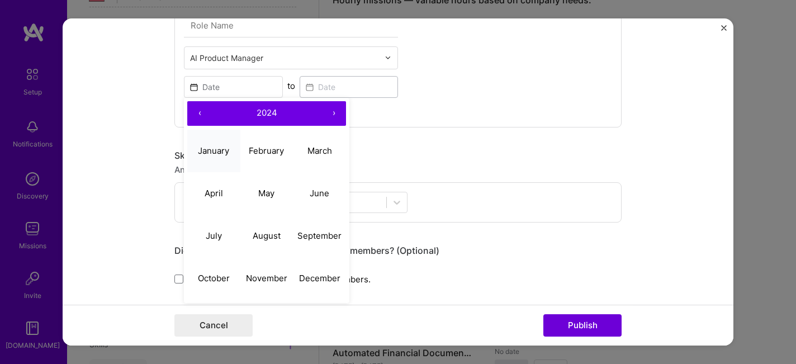
click at [219, 148] on abbr "January" at bounding box center [213, 150] width 31 height 11
type input "[DATE]"
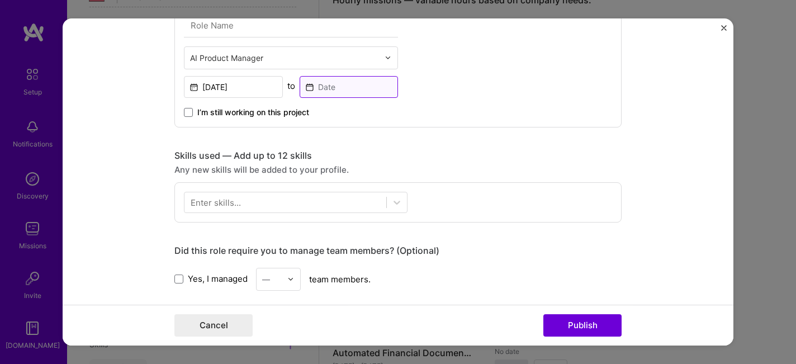
click at [347, 91] on input at bounding box center [349, 87] width 99 height 22
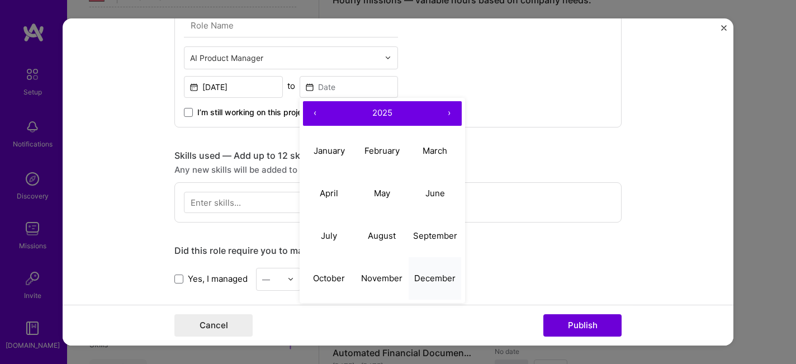
click at [440, 284] on button "December" at bounding box center [435, 278] width 53 height 42
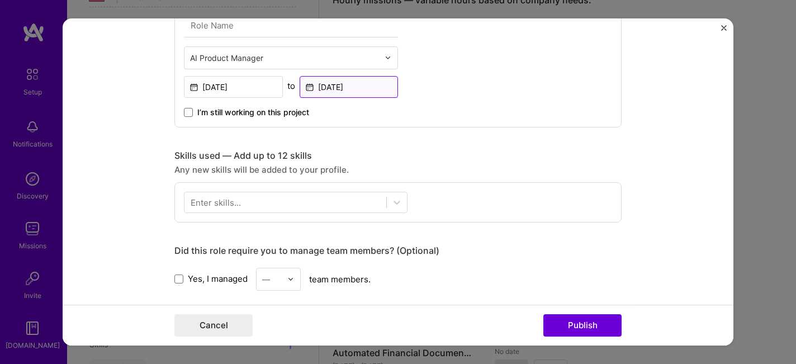
click at [349, 87] on input "[DATE]" at bounding box center [349, 87] width 99 height 22
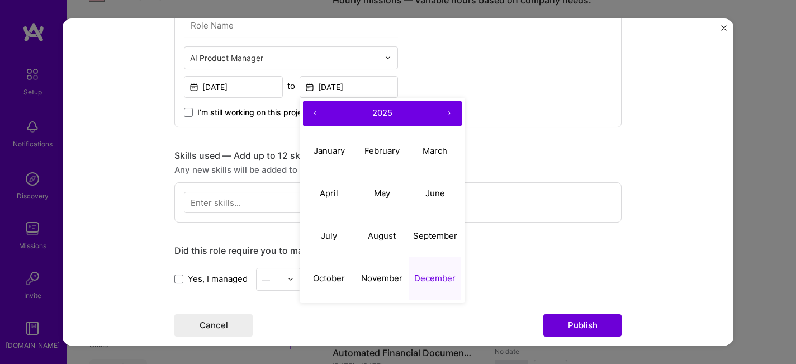
click at [311, 114] on button "‹" at bounding box center [315, 113] width 25 height 25
click at [433, 277] on abbr "December" at bounding box center [434, 278] width 41 height 11
type input "[DATE]"
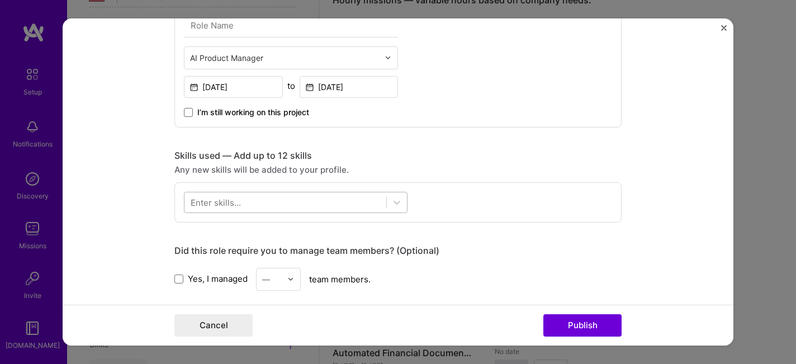
click at [264, 204] on div at bounding box center [285, 202] width 202 height 18
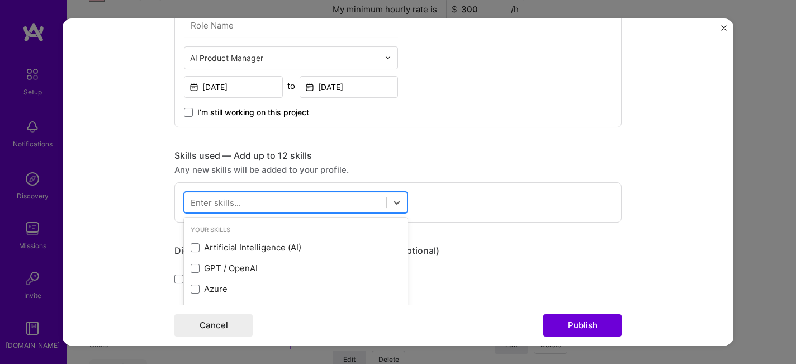
scroll to position [705, 0]
click at [87, 221] on form "Project title Enterprise-Scale AI Knowledge Base Company Confidential Project i…" at bounding box center [398, 181] width 671 height 327
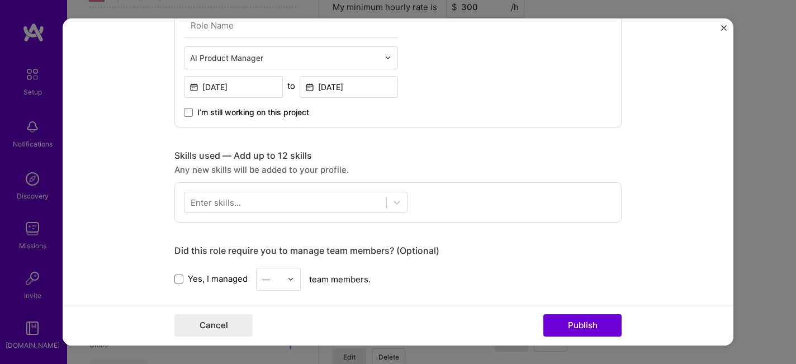
click at [210, 198] on div "Enter skills..." at bounding box center [216, 202] width 50 height 12
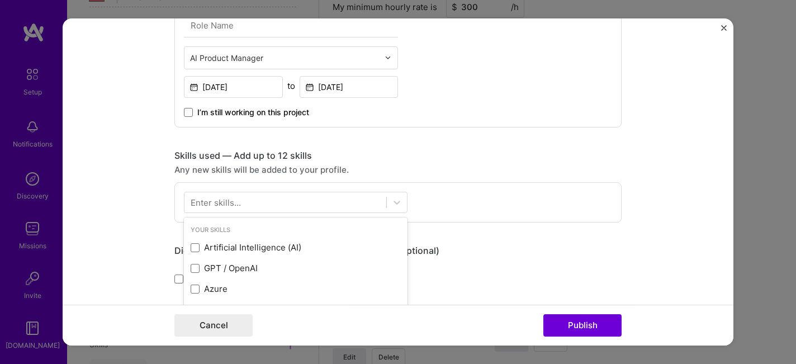
scroll to position [732, 0]
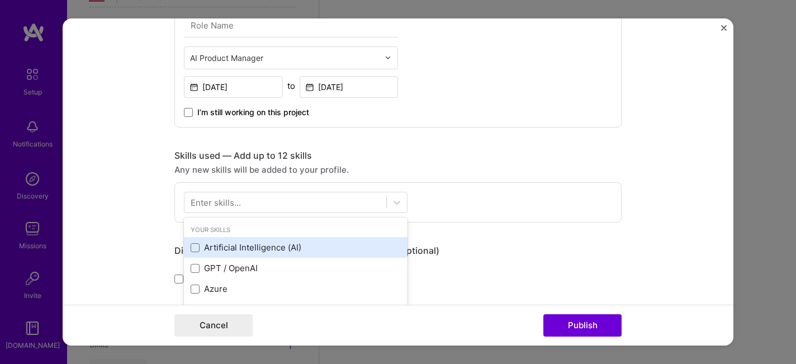
click at [200, 249] on div "Artificial Intelligence (AI)" at bounding box center [296, 247] width 210 height 12
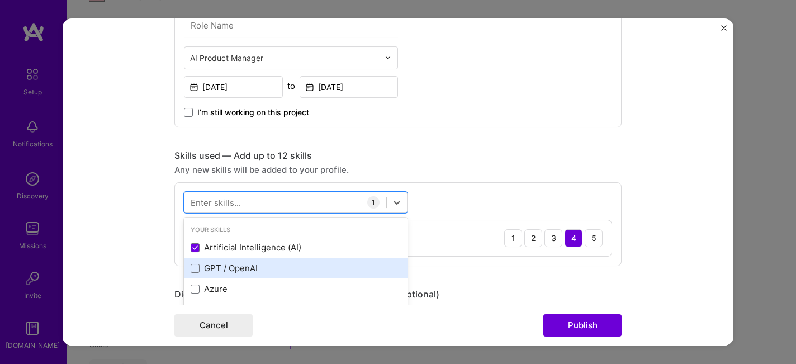
click at [213, 262] on div "GPT / OpenAI" at bounding box center [296, 268] width 224 height 21
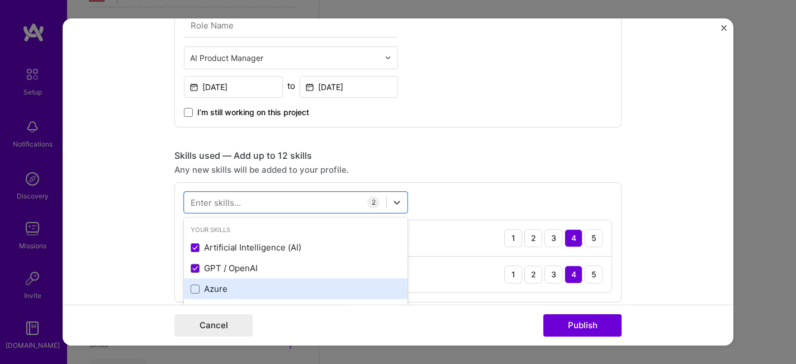
click at [215, 289] on div "Azure" at bounding box center [296, 289] width 210 height 12
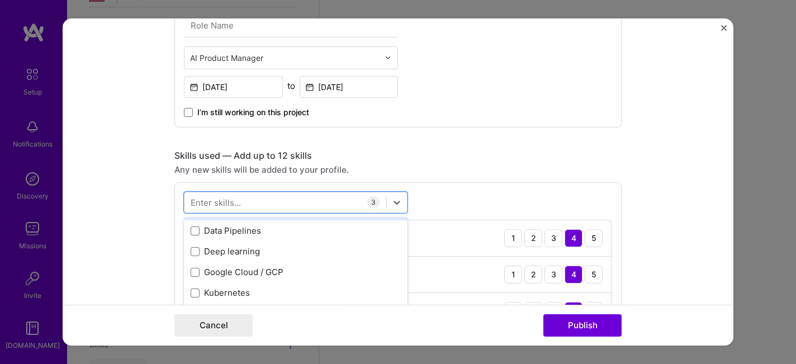
scroll to position [123, 0]
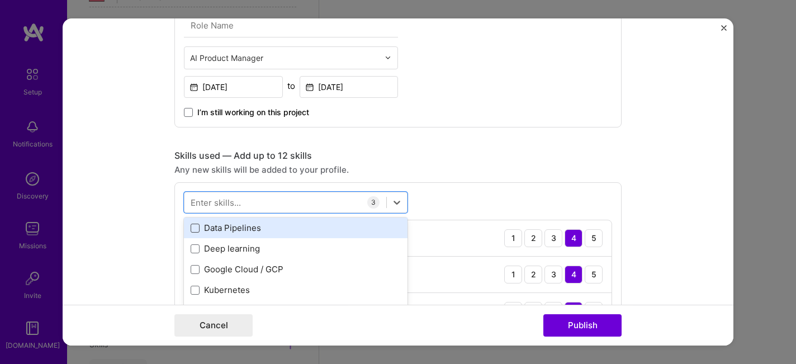
click at [196, 225] on span at bounding box center [195, 228] width 9 height 9
click at [0, 0] on input "checkbox" at bounding box center [0, 0] width 0 height 0
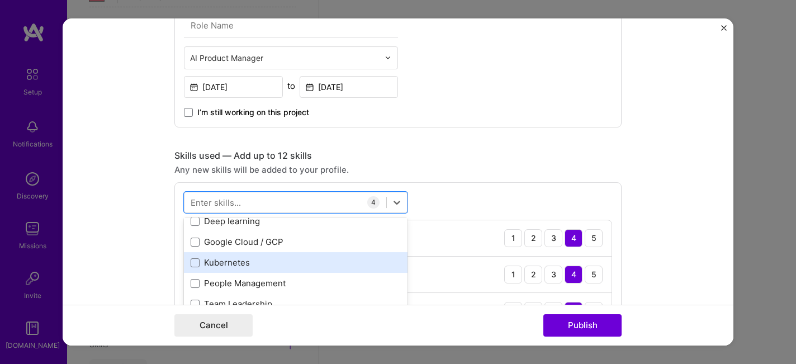
scroll to position [151, 0]
click at [194, 254] on div "Kubernetes" at bounding box center [296, 261] width 224 height 21
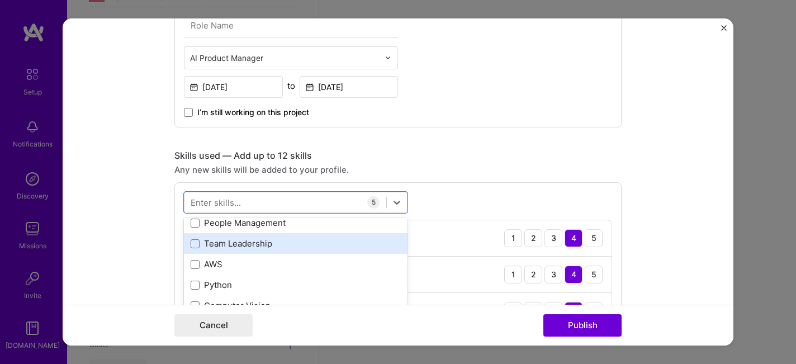
scroll to position [210, 0]
click at [200, 248] on div "Team Leadership" at bounding box center [296, 244] width 210 height 12
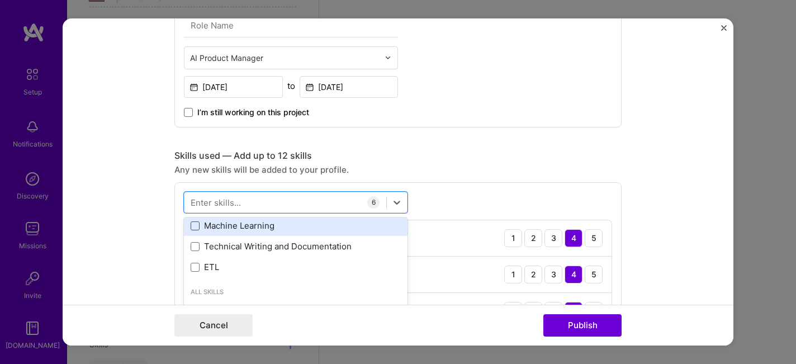
scroll to position [331, 0]
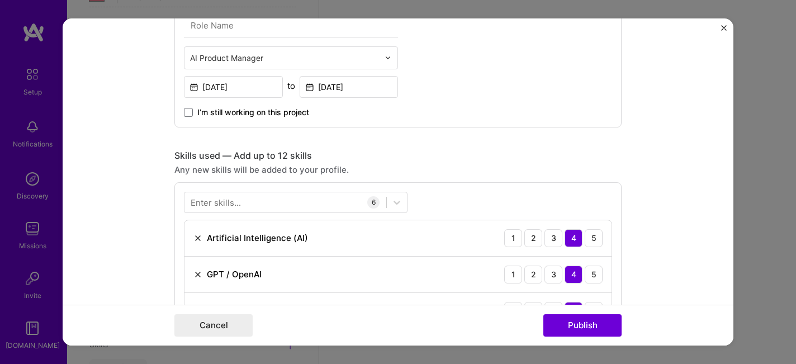
click at [135, 259] on form "Project title Enterprise-Scale AI Knowledge Base Company Confidential Project i…" at bounding box center [398, 181] width 671 height 327
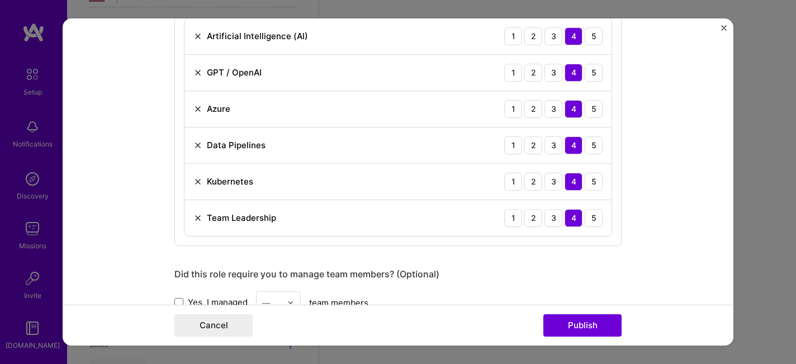
scroll to position [443, 0]
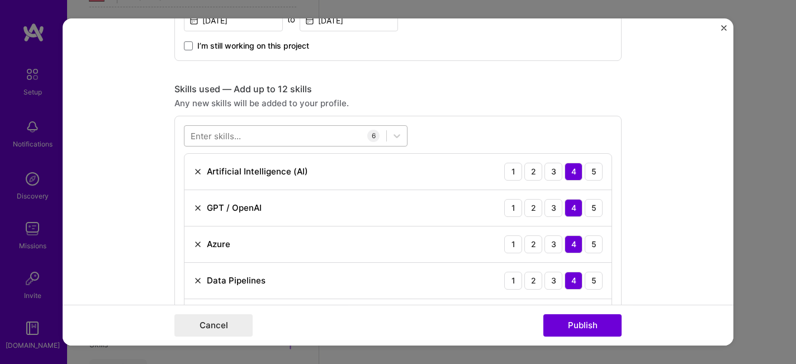
click at [259, 134] on div at bounding box center [285, 135] width 202 height 18
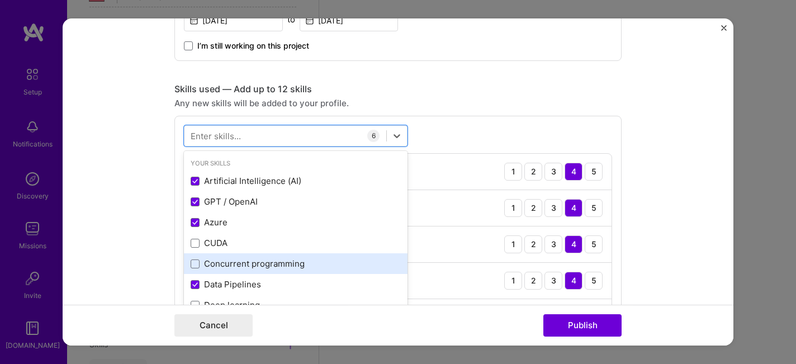
scroll to position [183, 0]
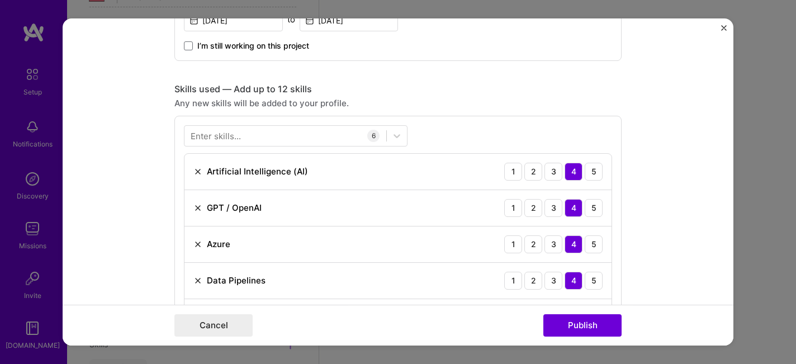
click at [130, 244] on form "Project title Enterprise-Scale AI Knowledge Base Company Confidential Project i…" at bounding box center [398, 181] width 671 height 327
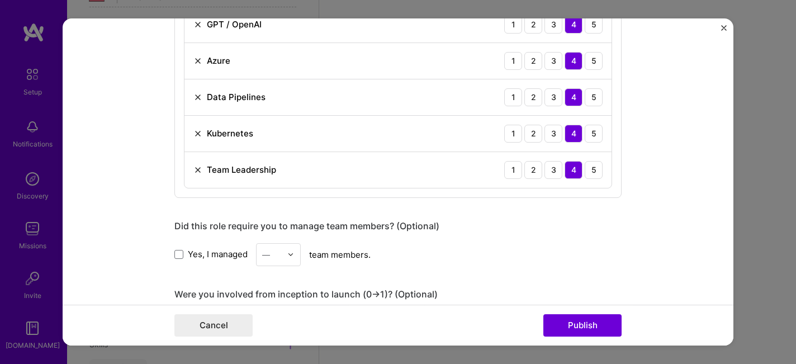
scroll to position [775, 0]
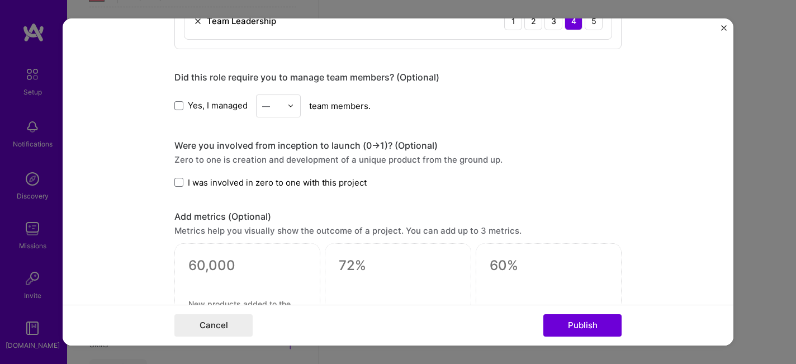
click at [278, 111] on input "text" at bounding box center [272, 106] width 20 height 12
click at [281, 282] on div "12" at bounding box center [278, 275] width 38 height 21
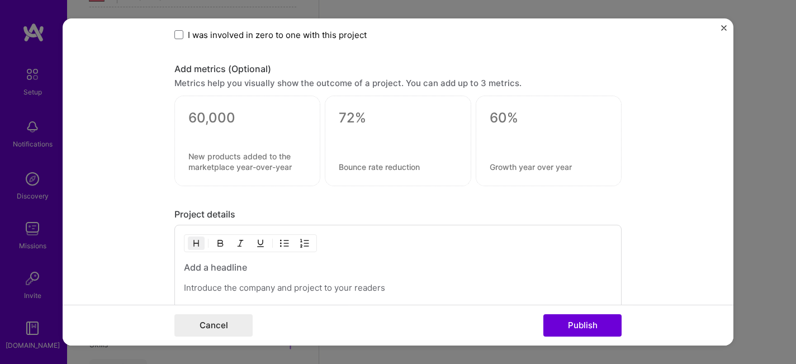
scroll to position [923, 0]
click at [208, 39] on span "I was involved in zero to one with this project" at bounding box center [277, 35] width 179 height 12
click at [0, 0] on input "I was involved in zero to one with this project" at bounding box center [0, 0] width 0 height 0
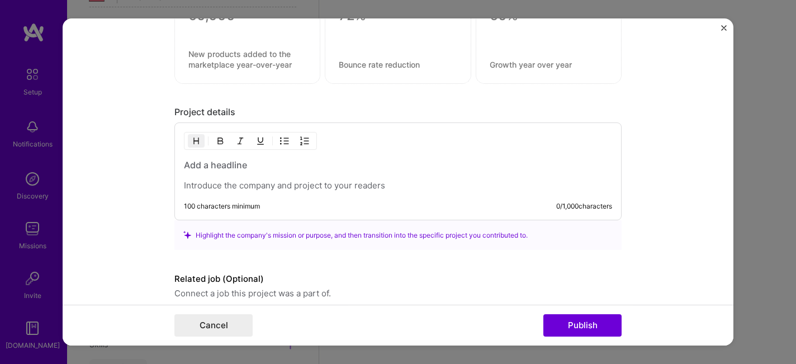
scroll to position [1062, 0]
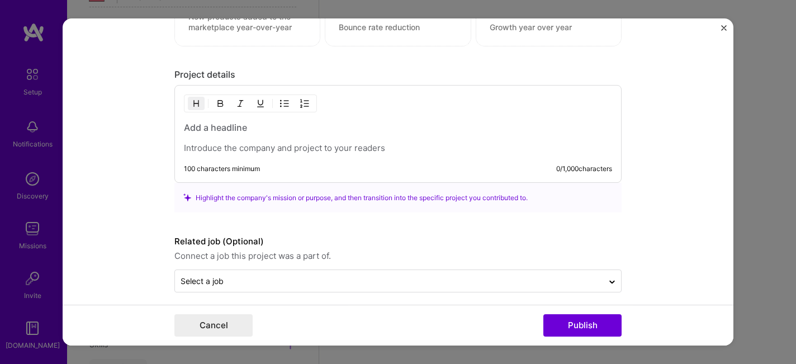
click at [240, 148] on p at bounding box center [398, 148] width 428 height 11
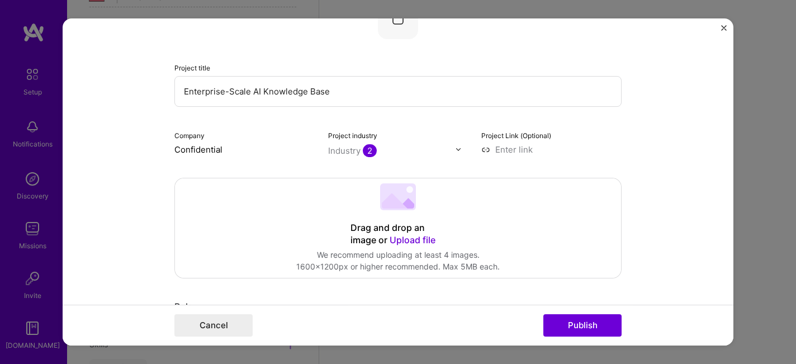
scroll to position [0, 0]
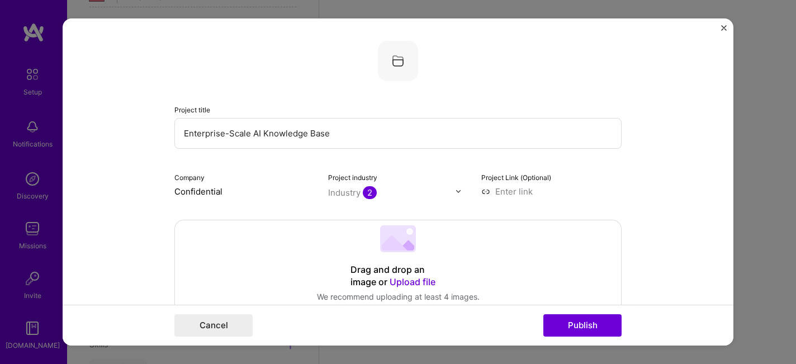
click at [187, 135] on input "Enterprise-Scale AI Knowledge Base" at bounding box center [397, 133] width 447 height 31
drag, startPoint x: 254, startPoint y: 134, endPoint x: 337, endPoint y: 134, distance: 82.7
click at [338, 135] on input "Enterprise-Scale AI Knowledge Base" at bounding box center [397, 133] width 447 height 31
click at [263, 126] on input "Enterprise-Scale AI Knowledge Base" at bounding box center [397, 133] width 447 height 31
click at [263, 129] on input "Enterprise-Scale AI Knowledge Base" at bounding box center [397, 133] width 447 height 31
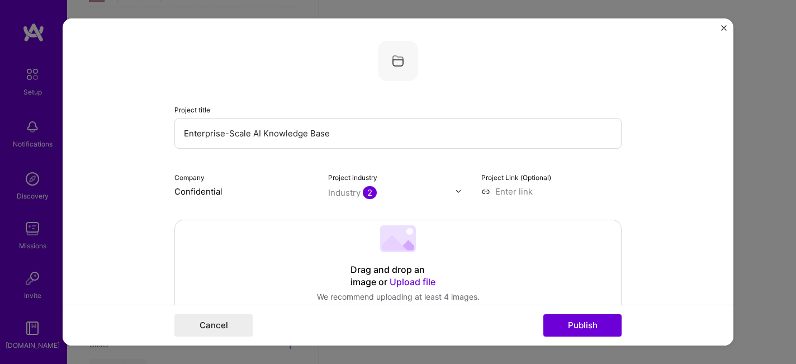
click at [263, 129] on input "Enterprise-Scale AI Knowledge Base" at bounding box center [397, 133] width 447 height 31
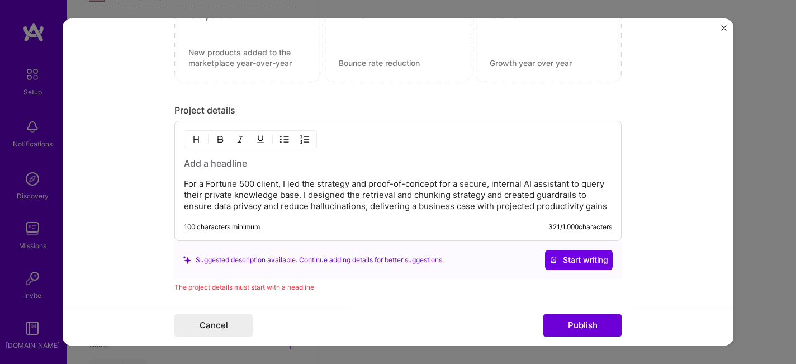
scroll to position [1115, 0]
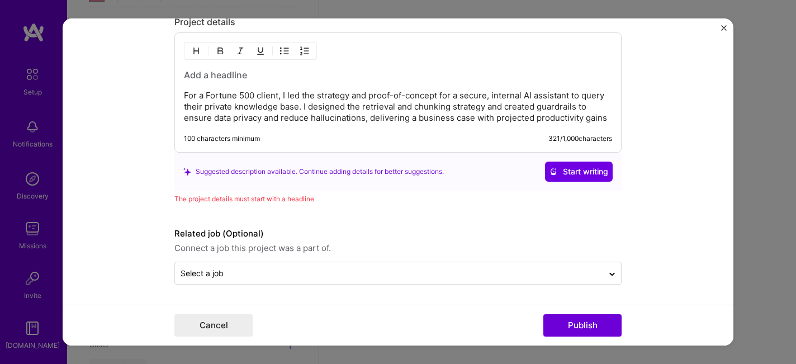
click at [201, 77] on h3 at bounding box center [398, 75] width 428 height 12
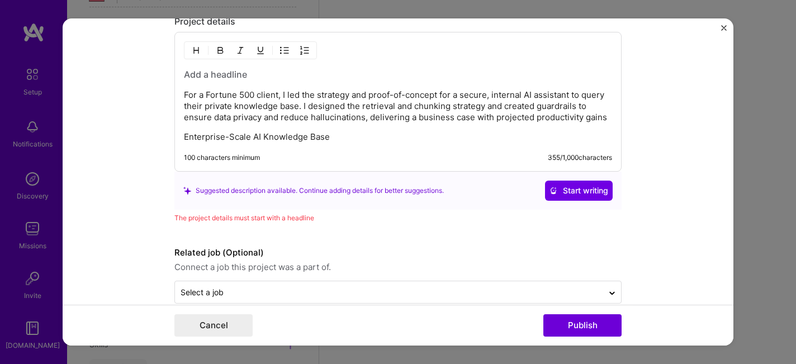
click at [215, 74] on h3 at bounding box center [398, 74] width 428 height 12
click at [230, 132] on p "Enterprise-Scale AI Knowledge Base" at bounding box center [398, 136] width 428 height 11
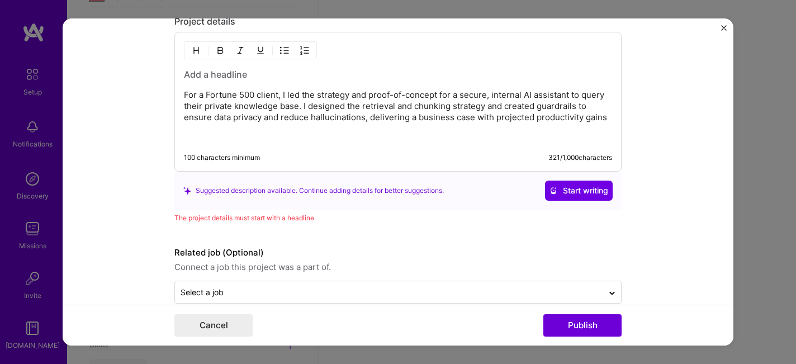
click at [208, 75] on h3 at bounding box center [398, 74] width 428 height 12
paste div
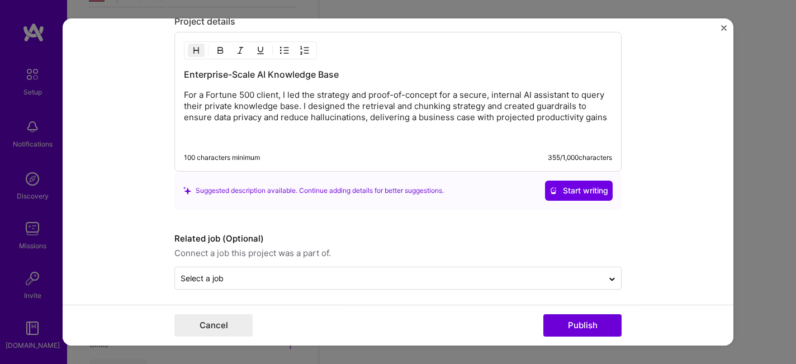
click at [262, 70] on h3 "Enterprise-Scale AI Knowledge Base" at bounding box center [398, 74] width 428 height 12
click at [256, 75] on h3 "Enterprise-Scale AI Knowledge Base" at bounding box center [398, 74] width 428 height 12
click at [264, 143] on div "Enterprise AI Knowledge Base For a Fortune 500 client, I led the strategy and p…" at bounding box center [397, 102] width 447 height 140
click at [260, 139] on p at bounding box center [398, 136] width 428 height 11
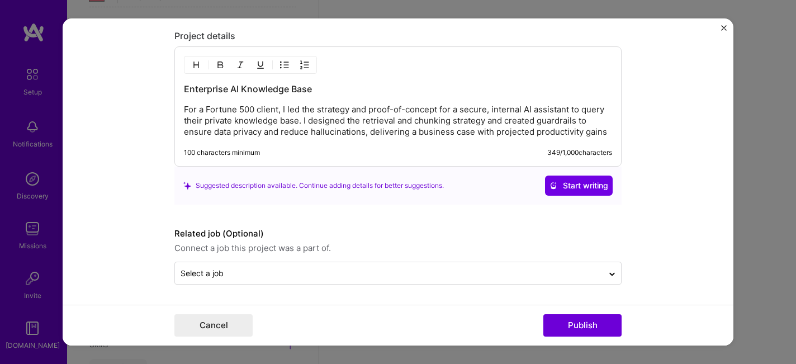
scroll to position [1101, 0]
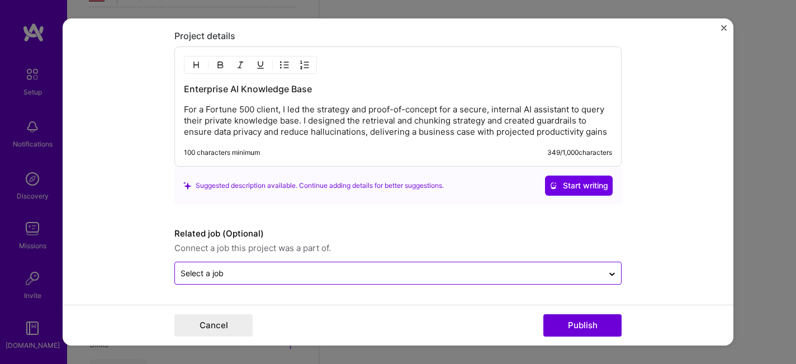
click at [249, 275] on input "text" at bounding box center [389, 273] width 417 height 12
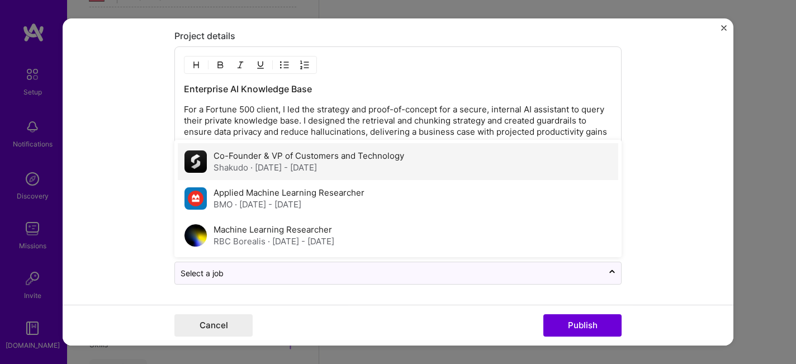
click at [264, 162] on div "Shakudo · [DATE] - [DATE]" at bounding box center [308, 168] width 191 height 12
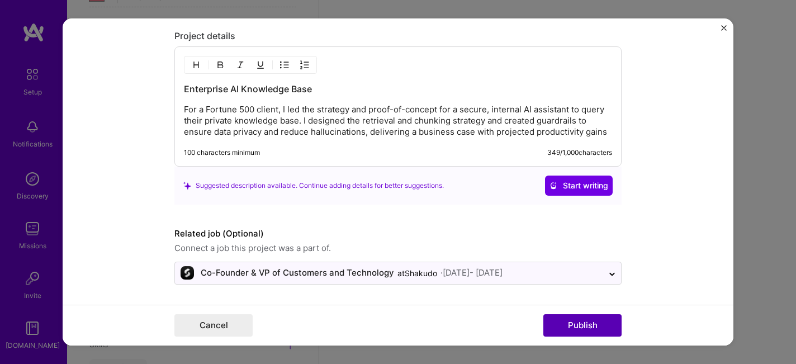
click at [570, 329] on button "Publish" at bounding box center [582, 325] width 78 height 22
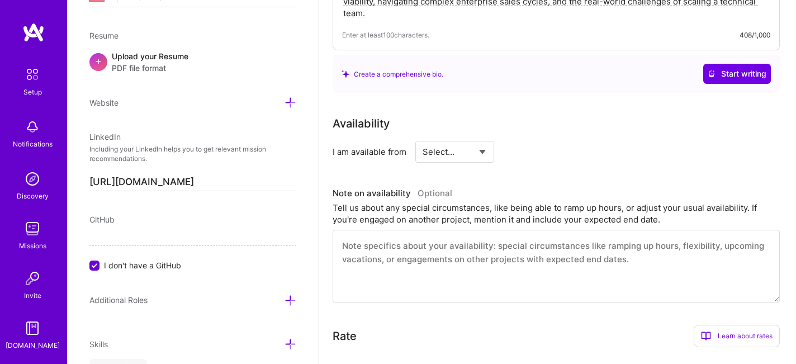
scroll to position [0, 0]
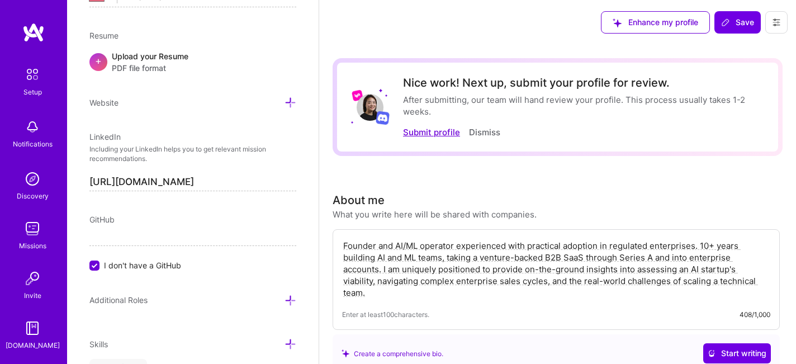
click at [424, 132] on button "Submit profile" at bounding box center [431, 132] width 57 height 12
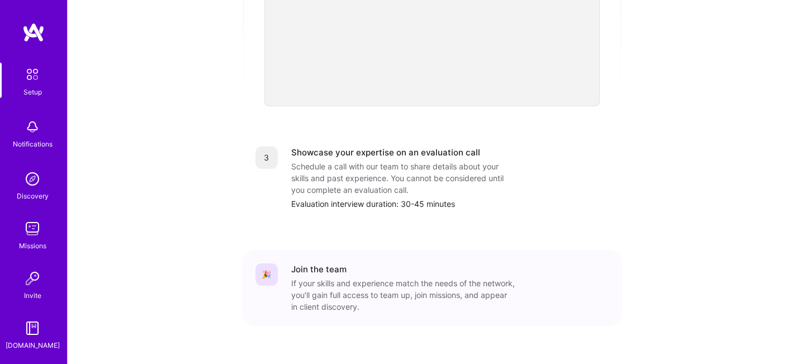
scroll to position [220, 0]
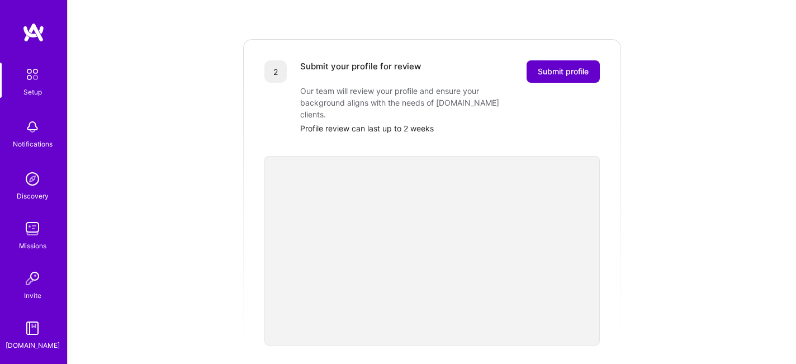
click at [552, 66] on span "Submit profile" at bounding box center [563, 71] width 51 height 11
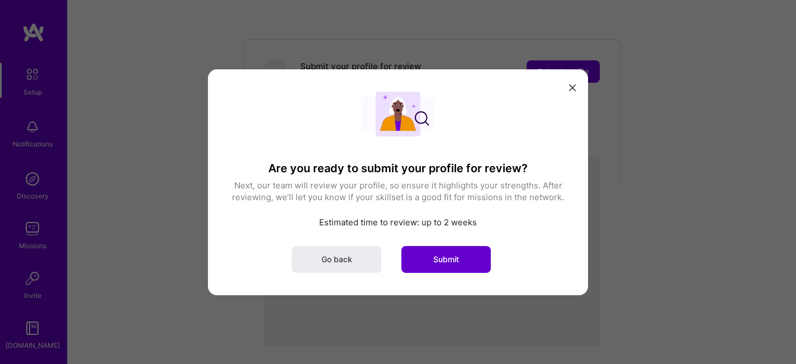
click at [461, 264] on button "Submit" at bounding box center [445, 258] width 89 height 27
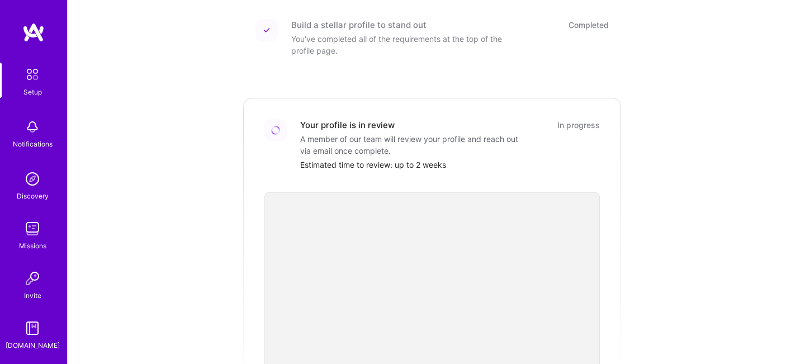
scroll to position [0, 0]
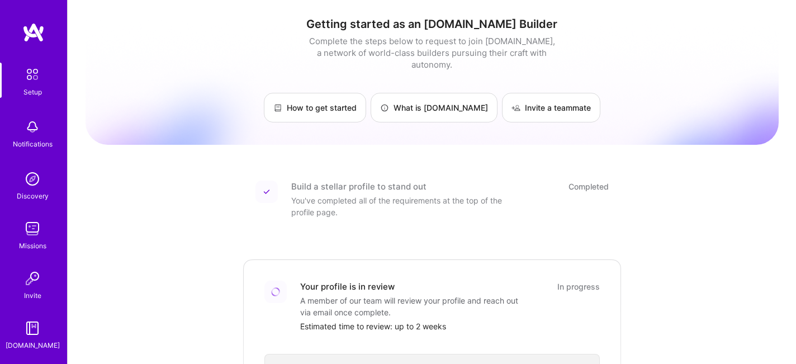
click at [39, 29] on img at bounding box center [33, 32] width 22 height 20
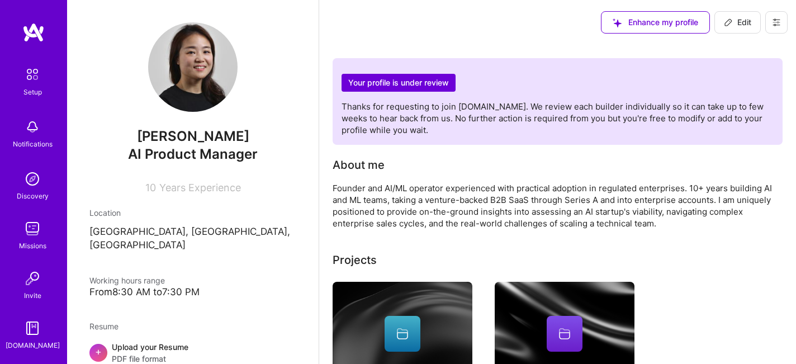
click at [209, 164] on div "[PERSON_NAME] AI Product Manager 10 Years Experience" at bounding box center [192, 107] width 207 height 171
click at [34, 26] on img at bounding box center [33, 32] width 22 height 20
click at [382, 82] on h2 "Your profile is under review" at bounding box center [398, 83] width 114 height 18
click at [42, 192] on div "Discovery" at bounding box center [33, 196] width 32 height 12
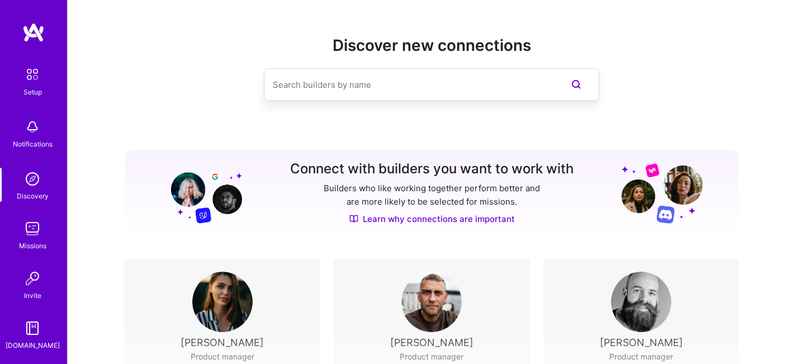
scroll to position [170, 0]
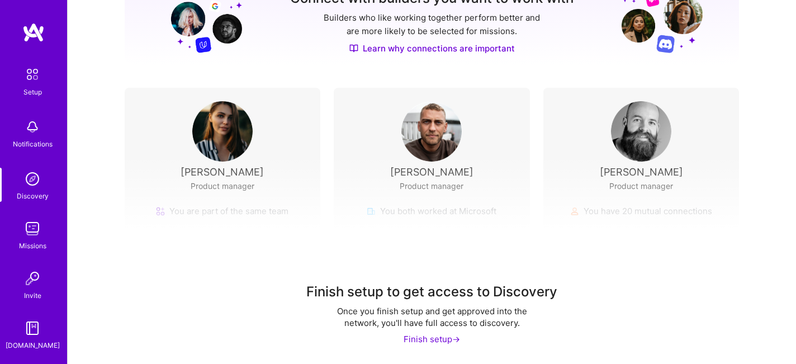
click at [35, 232] on img at bounding box center [32, 228] width 22 height 22
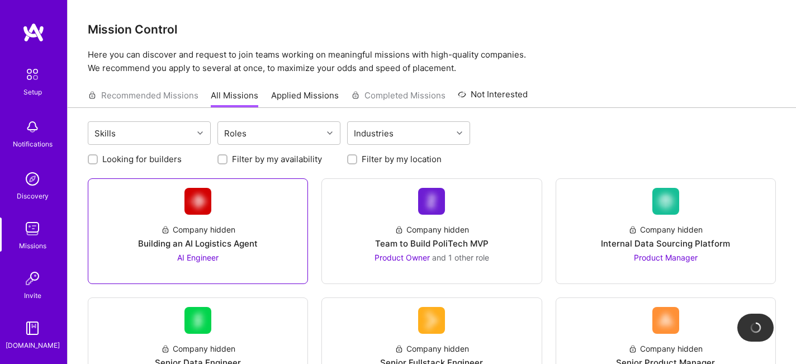
click at [207, 219] on div "Company hidden Building an AI Logistics Agent AI Engineer" at bounding box center [197, 239] width 201 height 49
